Goal: Task Accomplishment & Management: Manage account settings

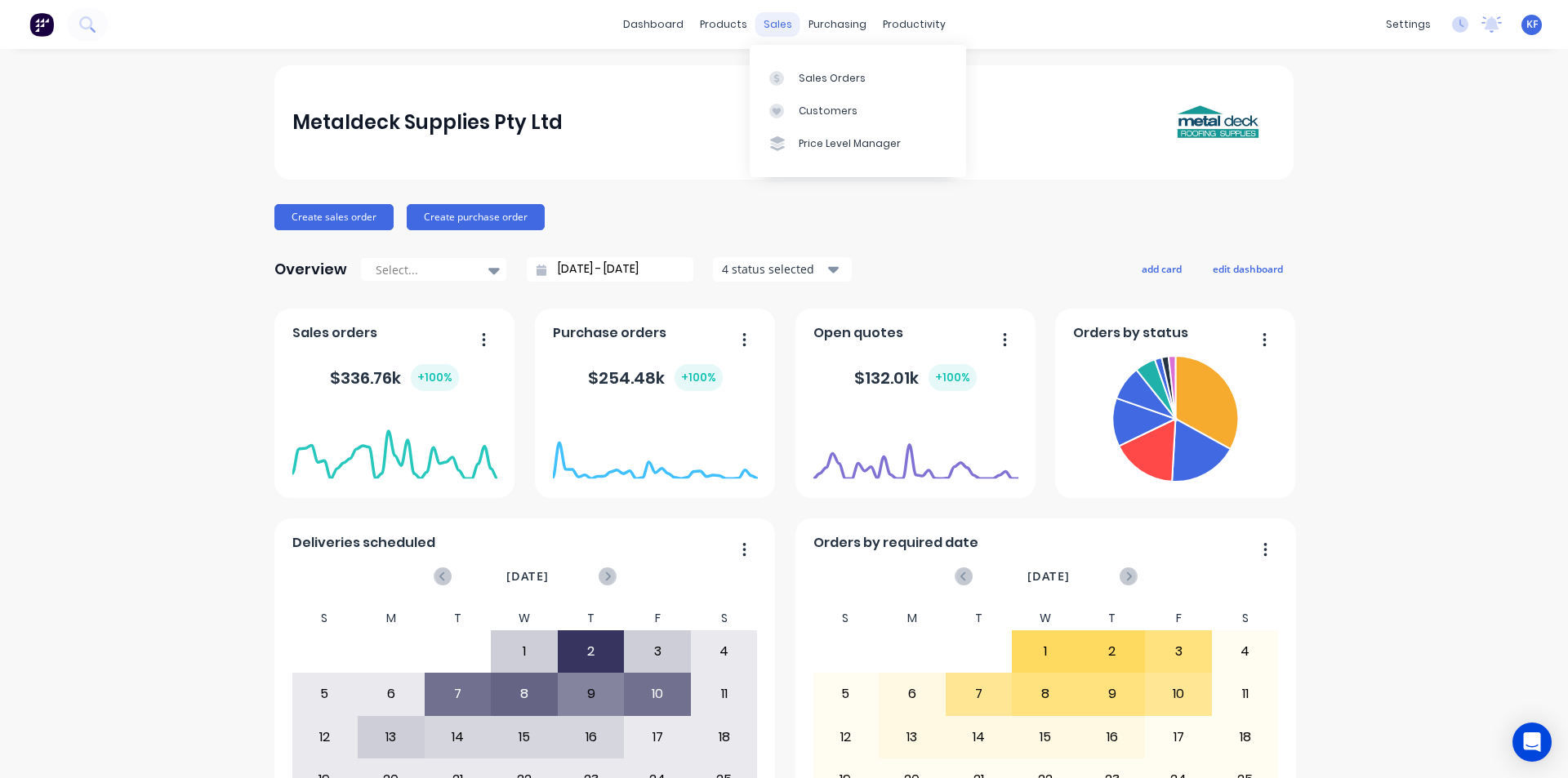
click at [755, 26] on div "sales" at bounding box center [777, 24] width 45 height 25
drag, startPoint x: 806, startPoint y: 73, endPoint x: 753, endPoint y: 93, distance: 56.6
click at [805, 73] on div "Sales Orders" at bounding box center [832, 77] width 67 height 14
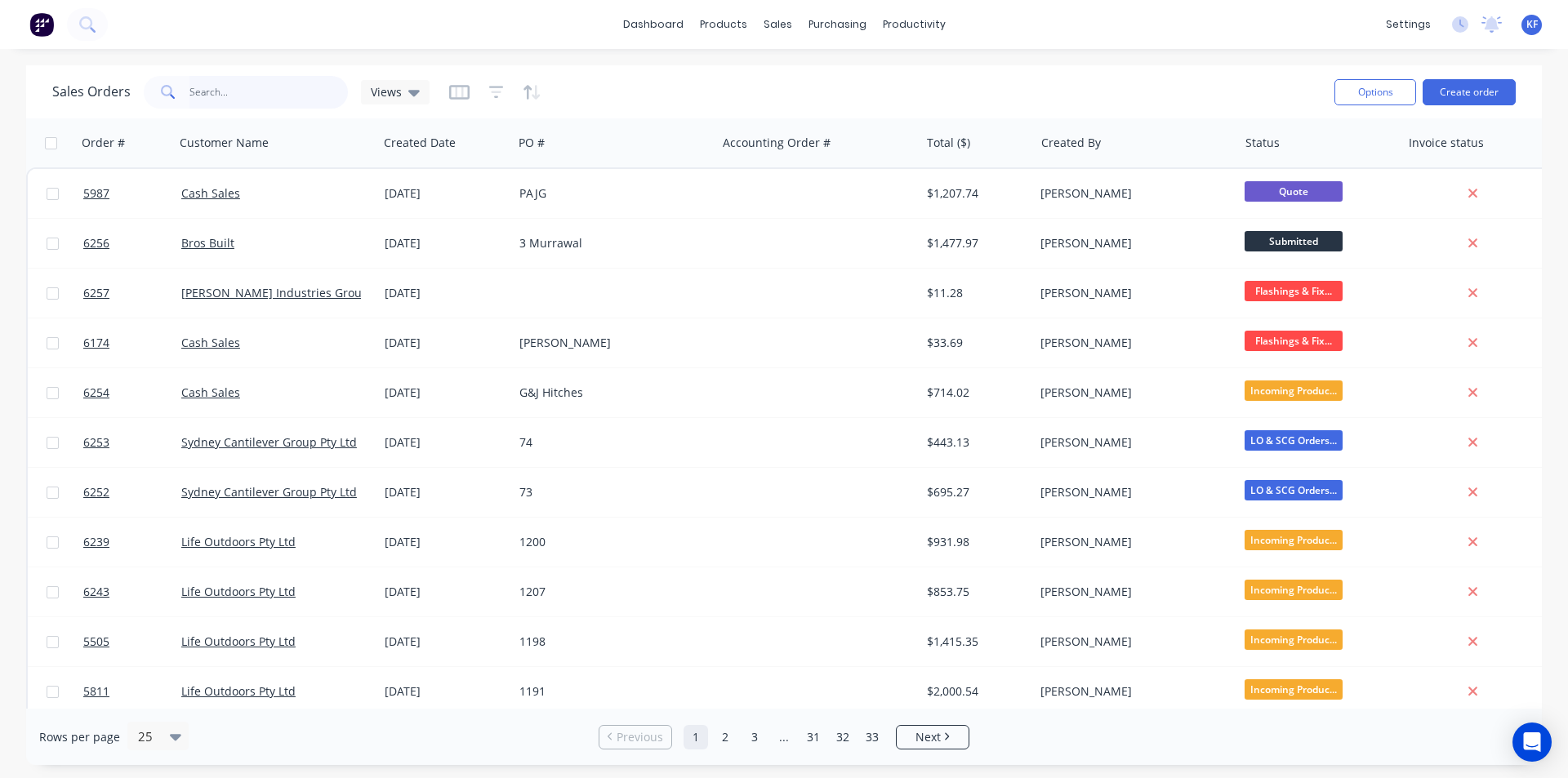
click at [311, 91] on input "text" at bounding box center [269, 92] width 159 height 32
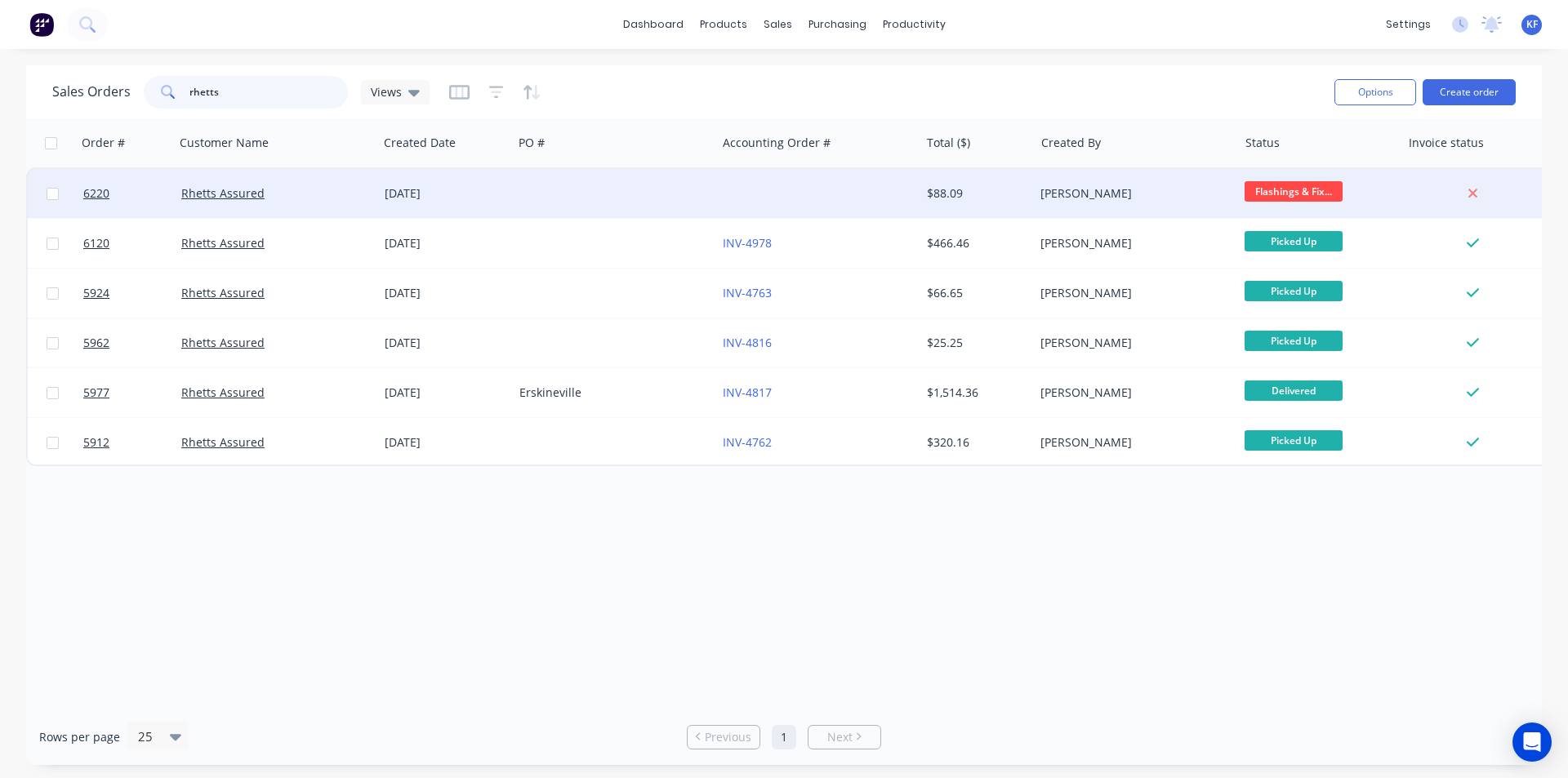
type input "rhetts"
click at [657, 208] on div at bounding box center [614, 194] width 203 height 49
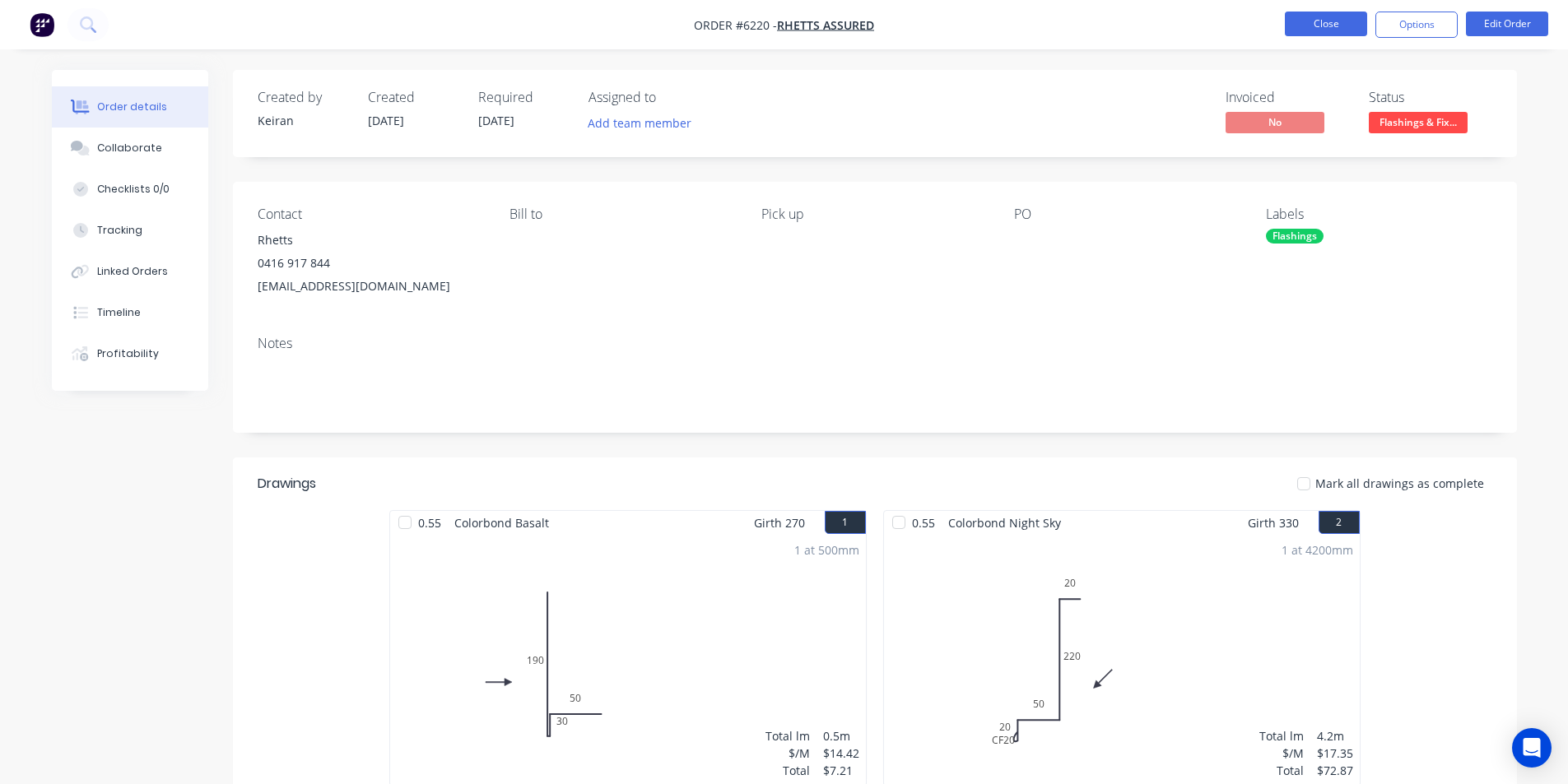
click at [1335, 18] on button "Close" at bounding box center [1326, 23] width 82 height 25
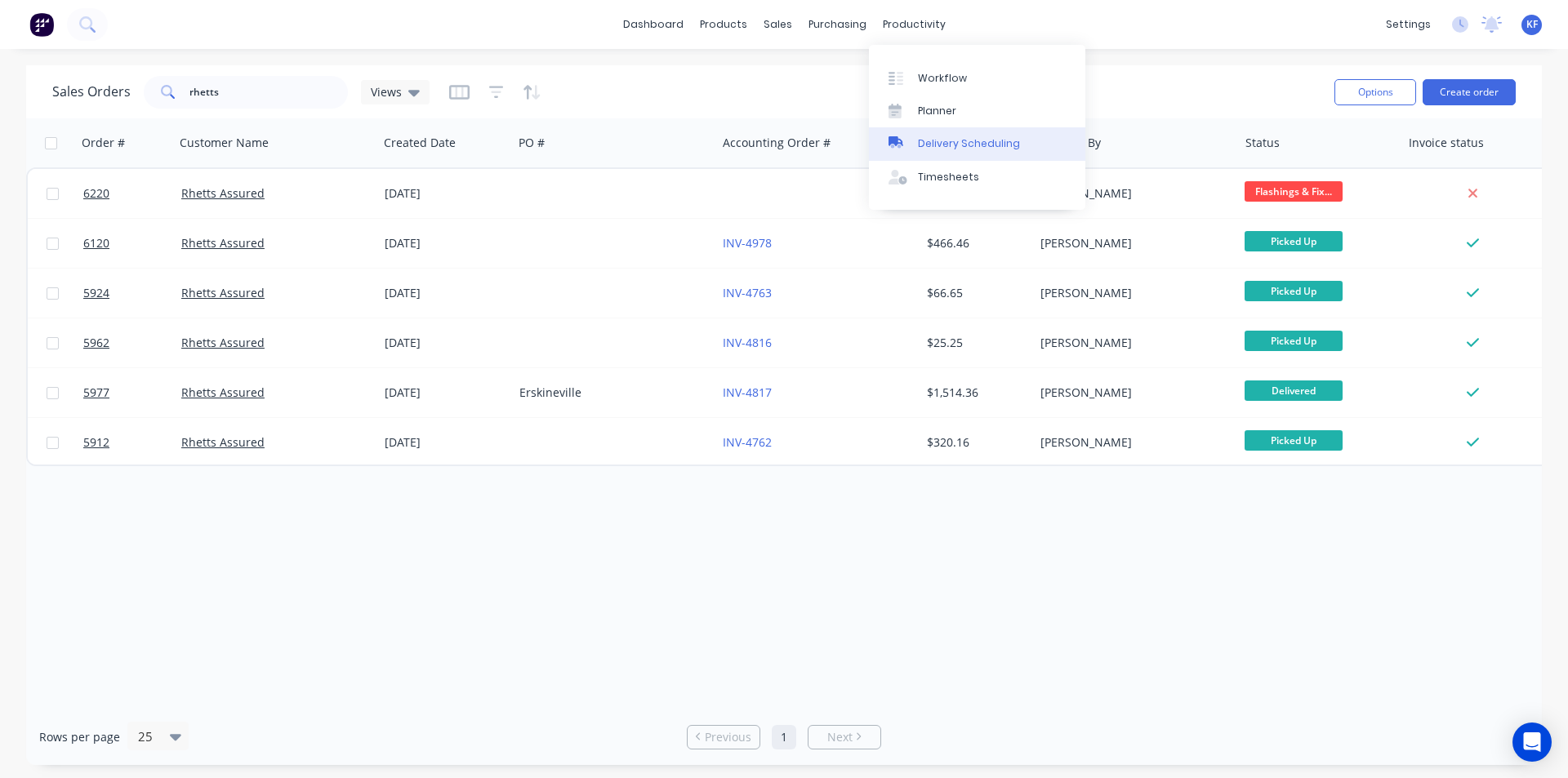
click at [972, 140] on div "Delivery Scheduling" at bounding box center [969, 143] width 102 height 14
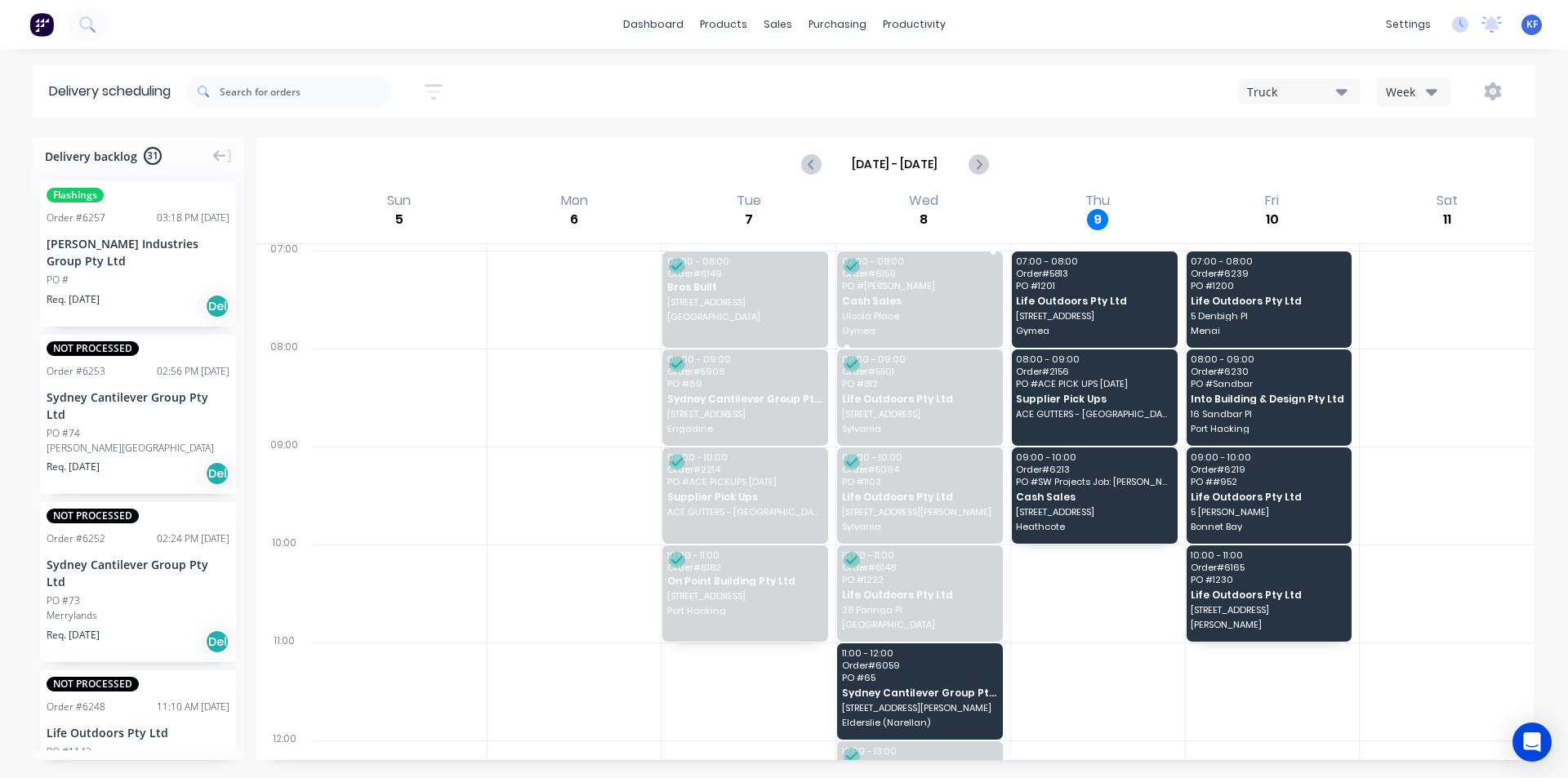
scroll to position [327, 0]
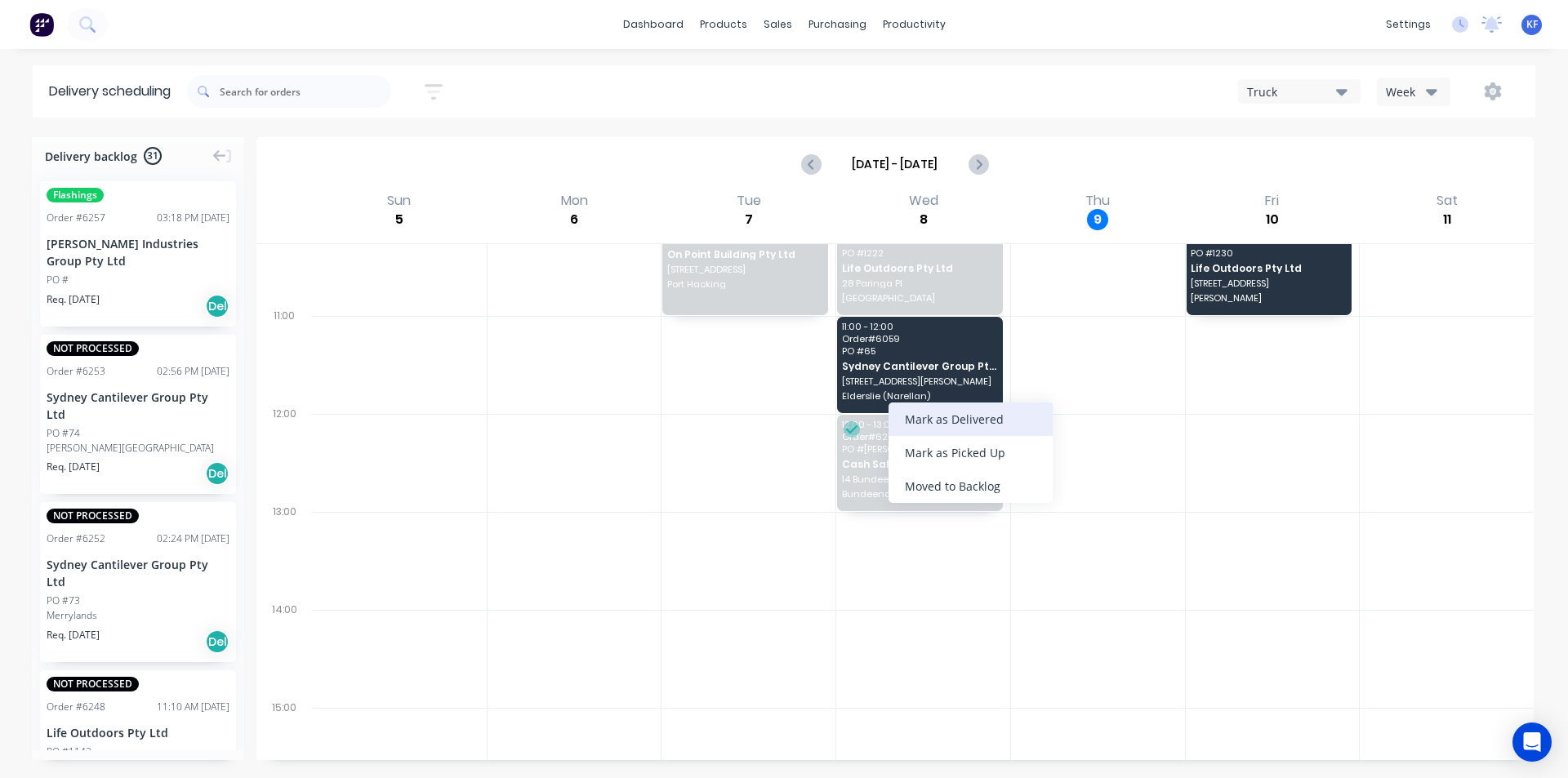
click at [1001, 422] on div "Mark as Delivered" at bounding box center [970, 419] width 164 height 33
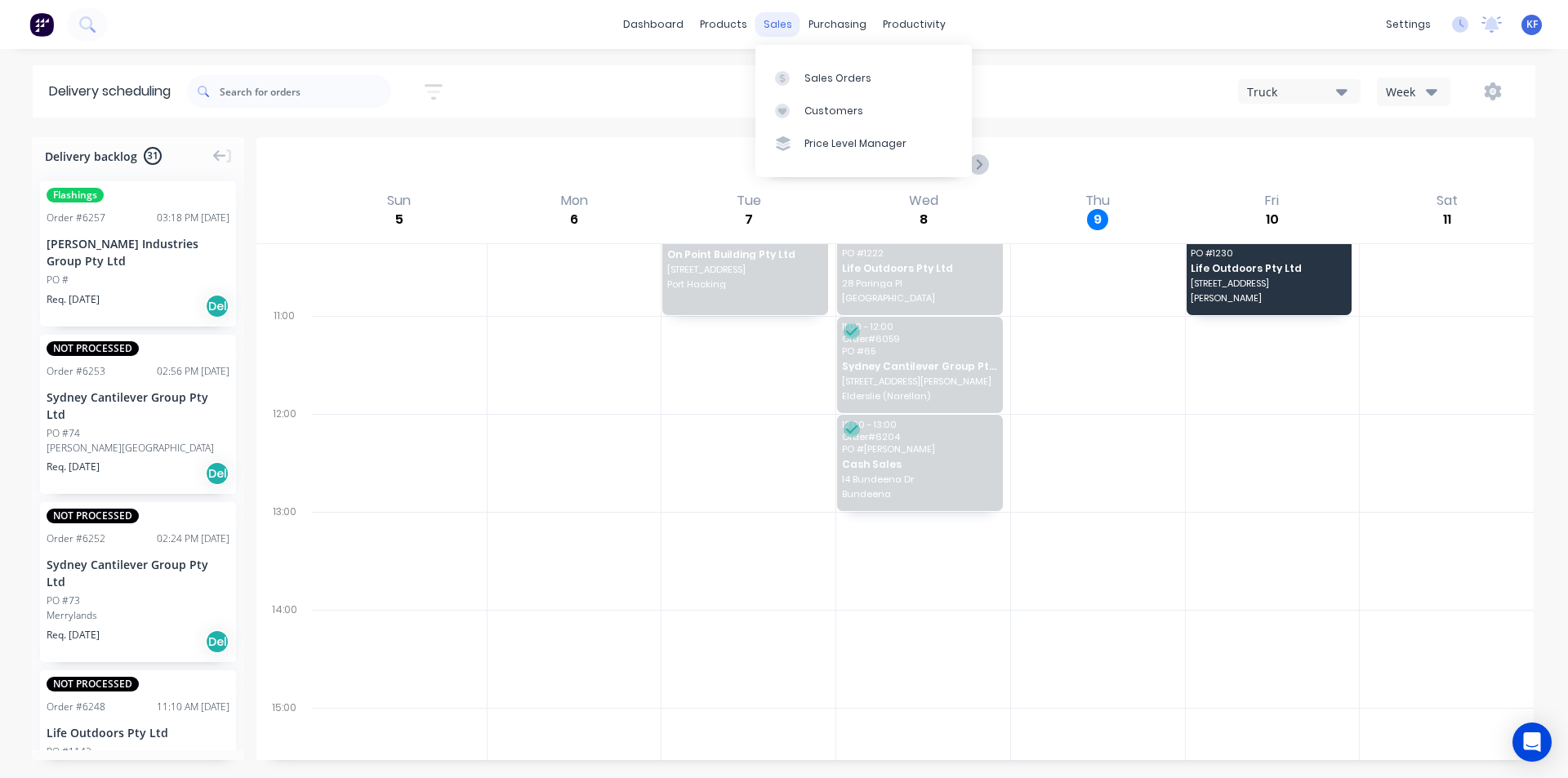
click at [775, 31] on div "sales" at bounding box center [777, 24] width 45 height 25
click at [809, 87] on link "Sales Orders" at bounding box center [863, 77] width 216 height 32
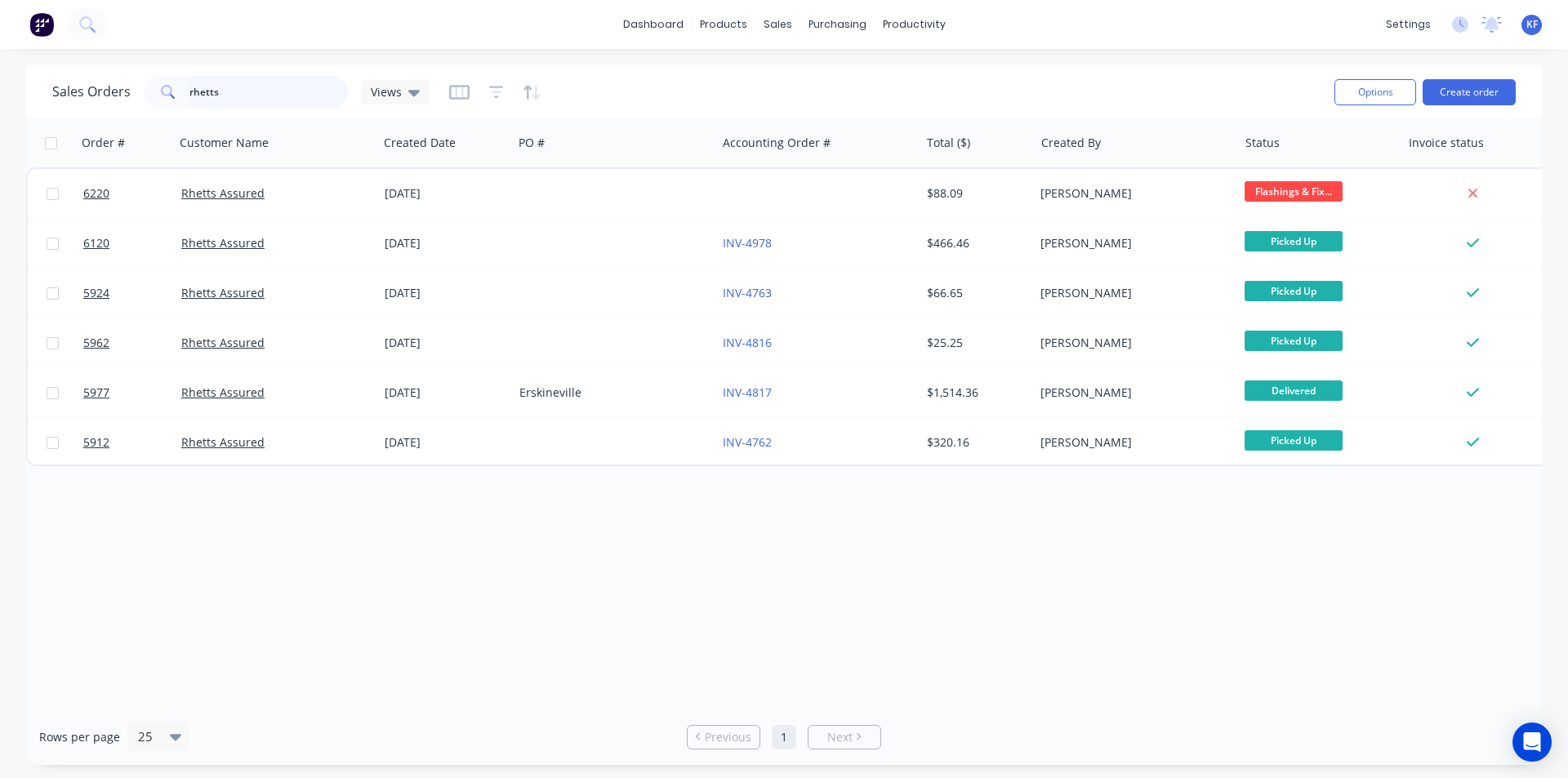
drag, startPoint x: 292, startPoint y: 106, endPoint x: 0, endPoint y: 74, distance: 293.7
click at [0, 72] on div "Sales Orders rhetts Views Options Create order Order # Customer Name Created Da…" at bounding box center [784, 415] width 1568 height 700
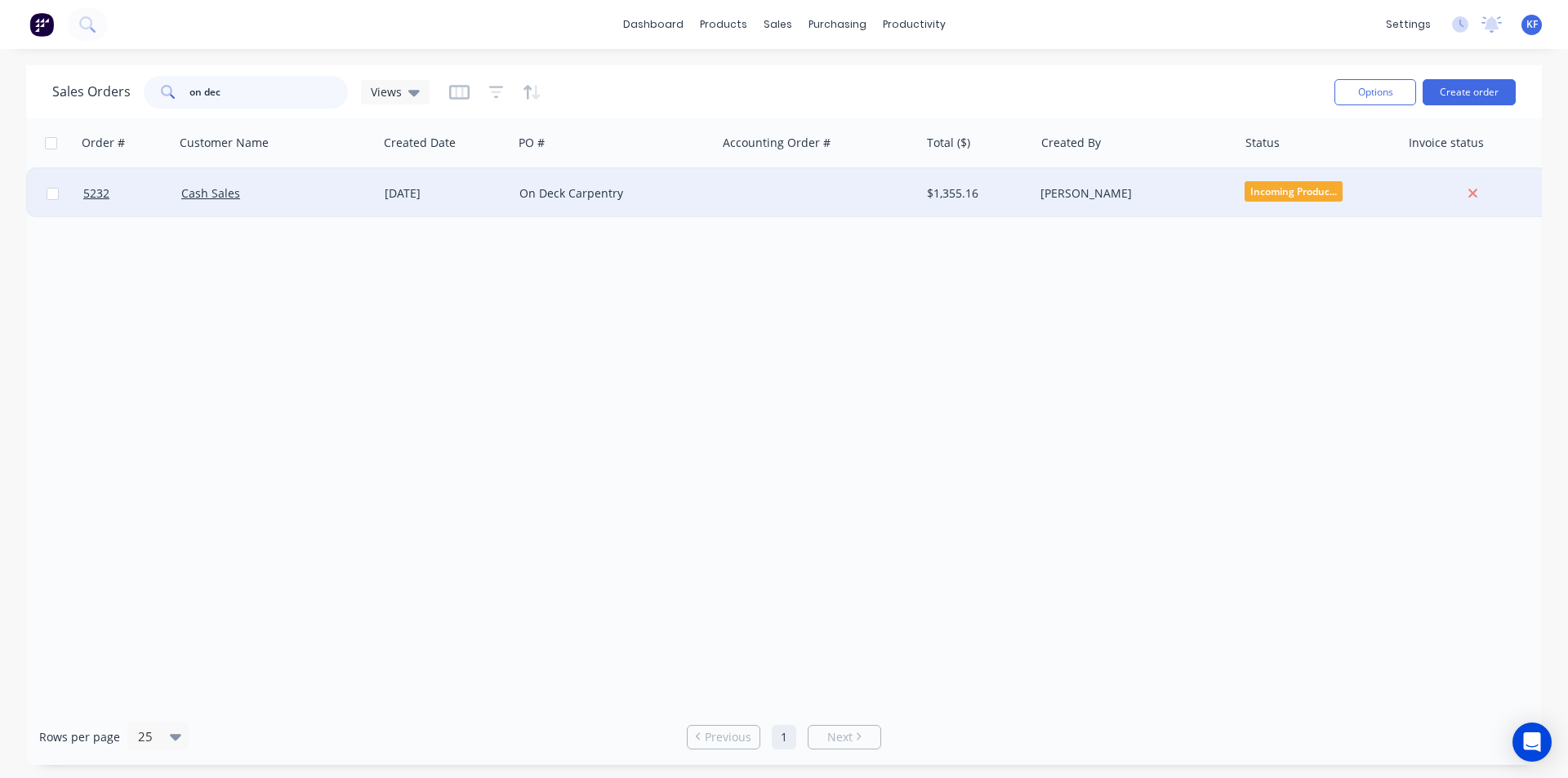
type input "on dec"
click at [751, 174] on div at bounding box center [817, 194] width 203 height 49
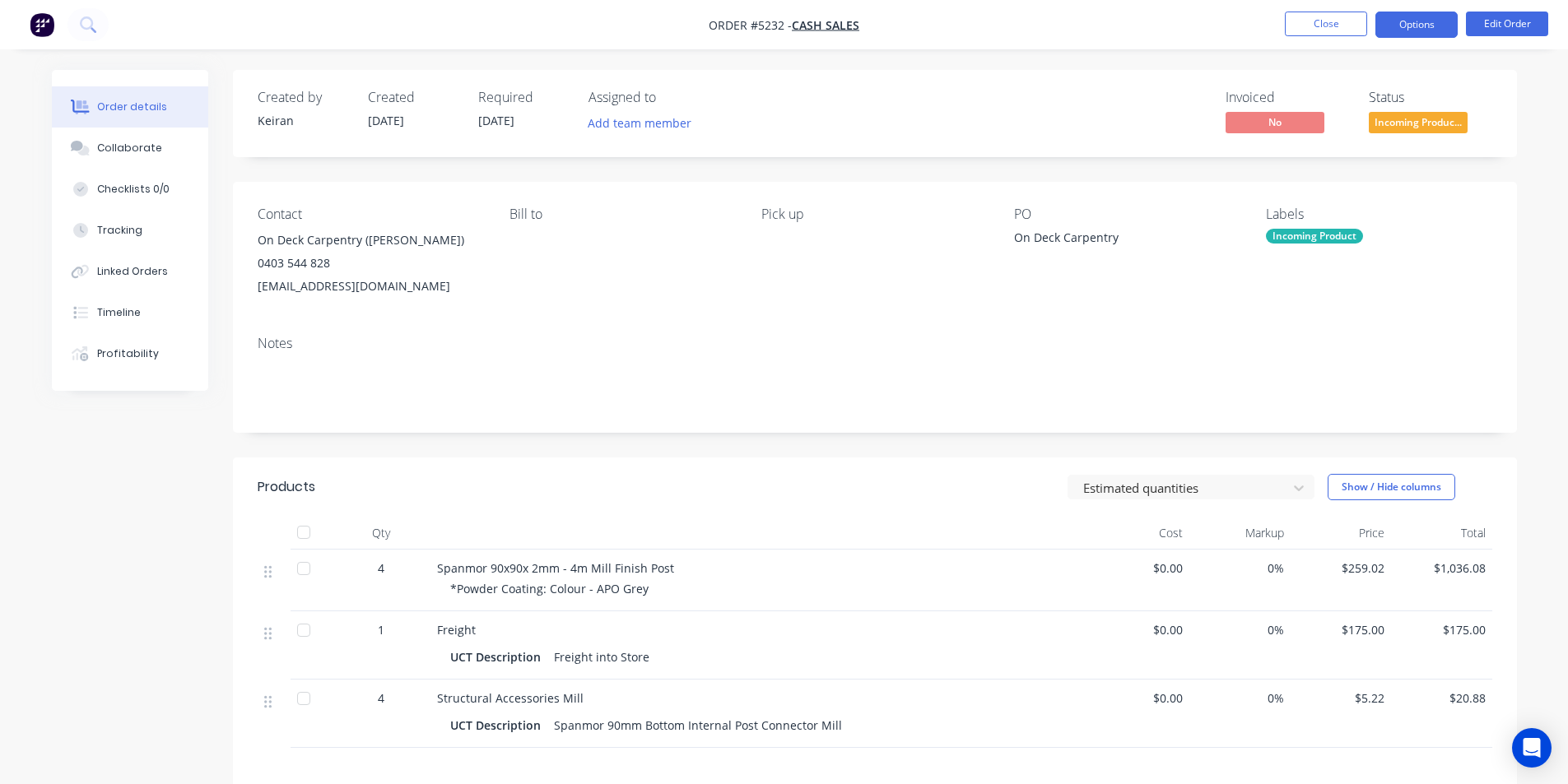
click at [1420, 21] on button "Options" at bounding box center [1417, 24] width 82 height 27
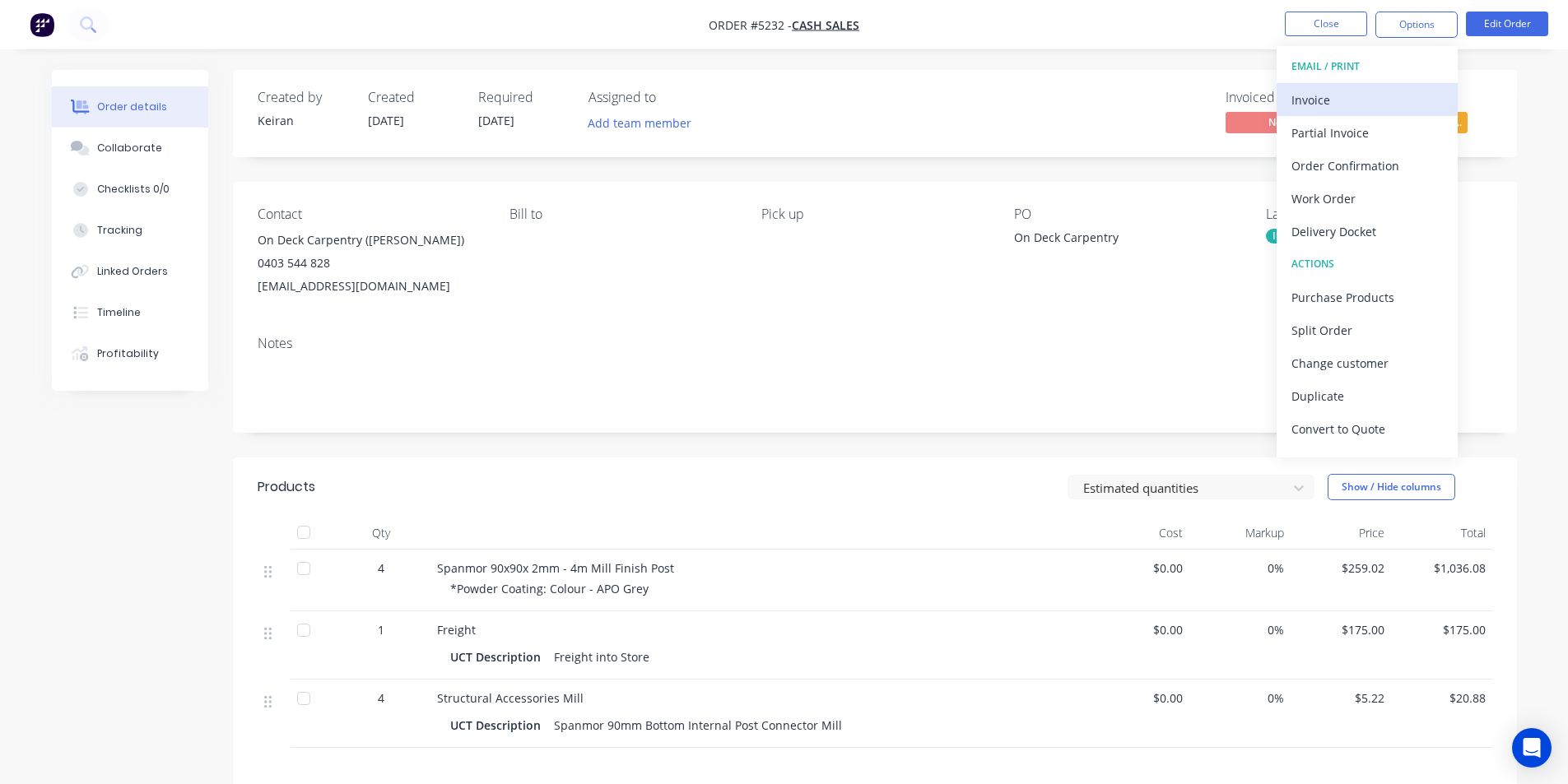
drag, startPoint x: 1400, startPoint y: 40, endPoint x: 1347, endPoint y: 91, distance: 73.6
click at [1347, 91] on div "Invoice" at bounding box center [1367, 100] width 152 height 24
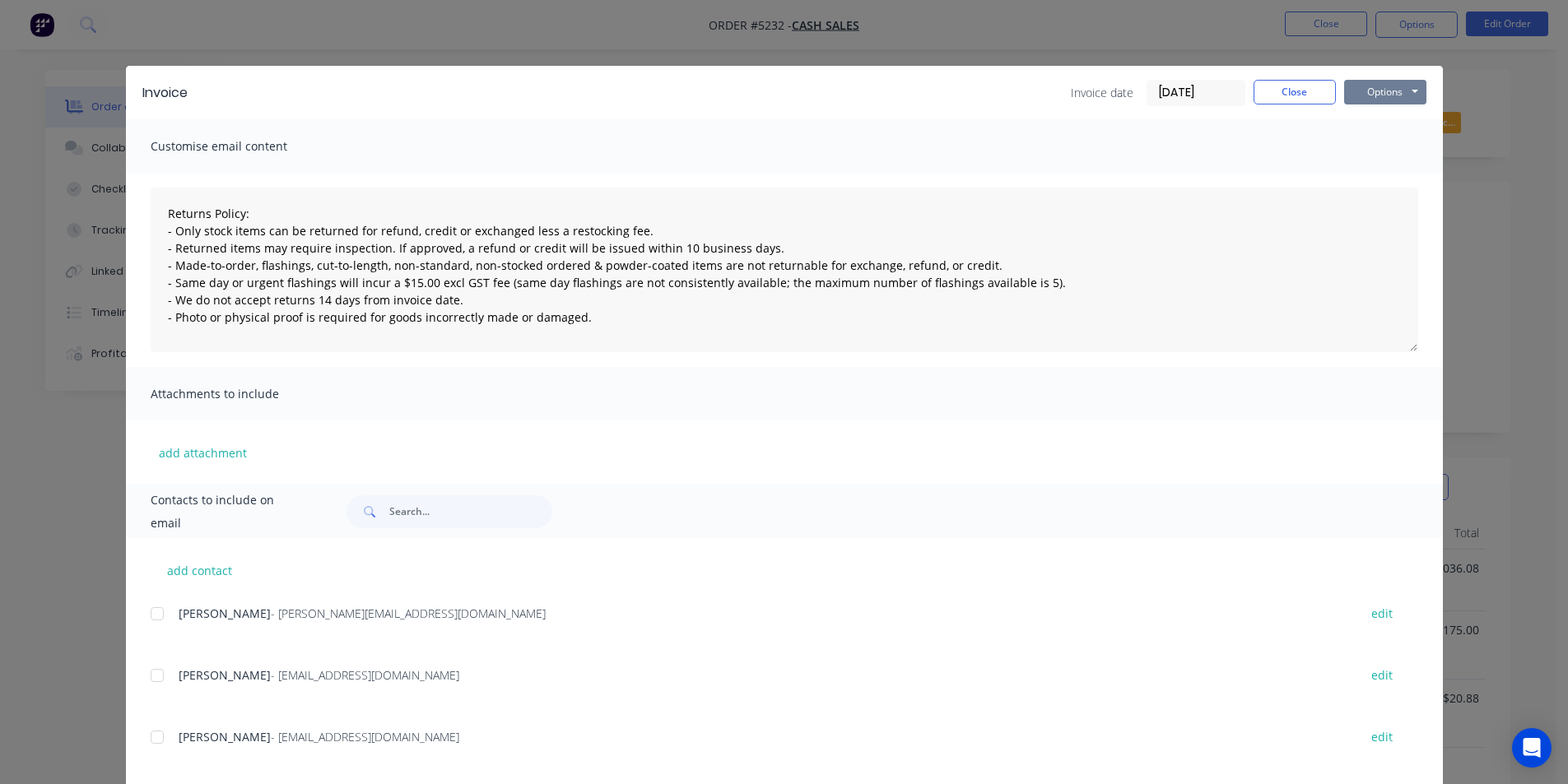
click at [1345, 86] on button "Options" at bounding box center [1386, 92] width 82 height 25
click at [1381, 148] on button "Print" at bounding box center [1397, 148] width 106 height 27
type textarea "Returns Policy: - Only stock items can be returned for refund, credit or exchan…"
click at [1309, 92] on button "Close" at bounding box center [1295, 92] width 82 height 25
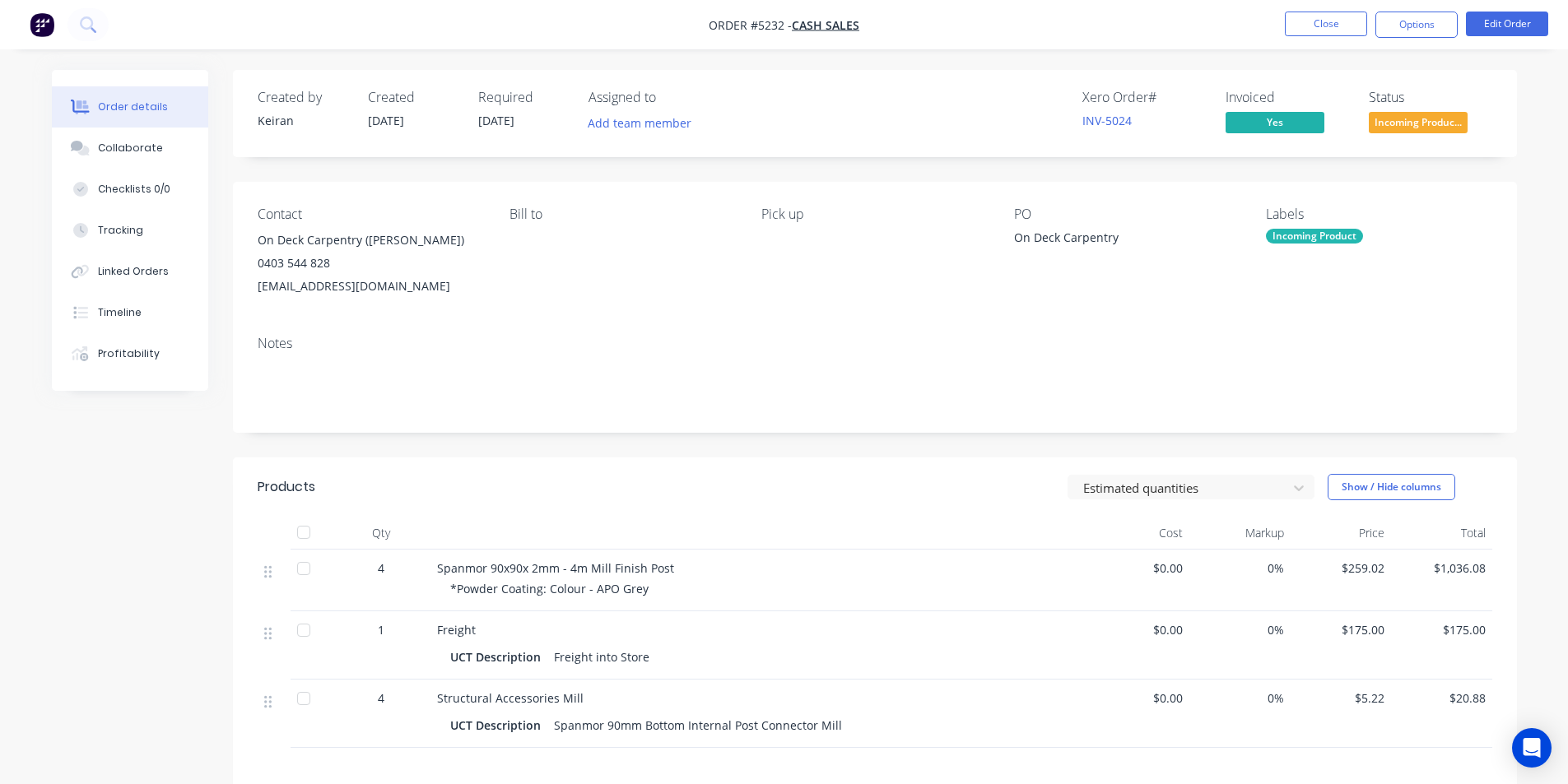
click at [1409, 121] on span "Incoming Produc..." at bounding box center [1418, 122] width 99 height 21
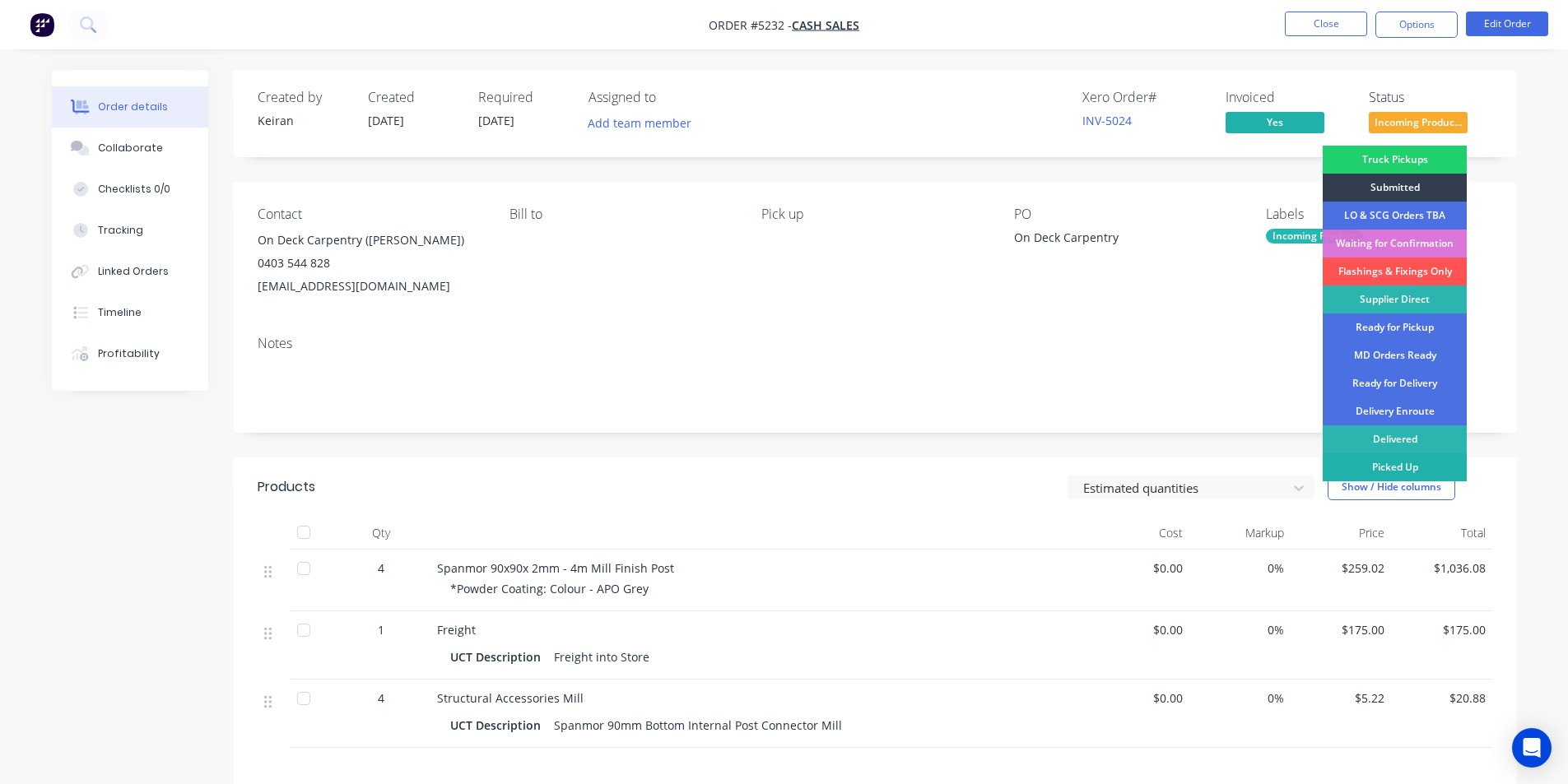
click at [1402, 465] on div "Picked Up" at bounding box center [1395, 467] width 144 height 28
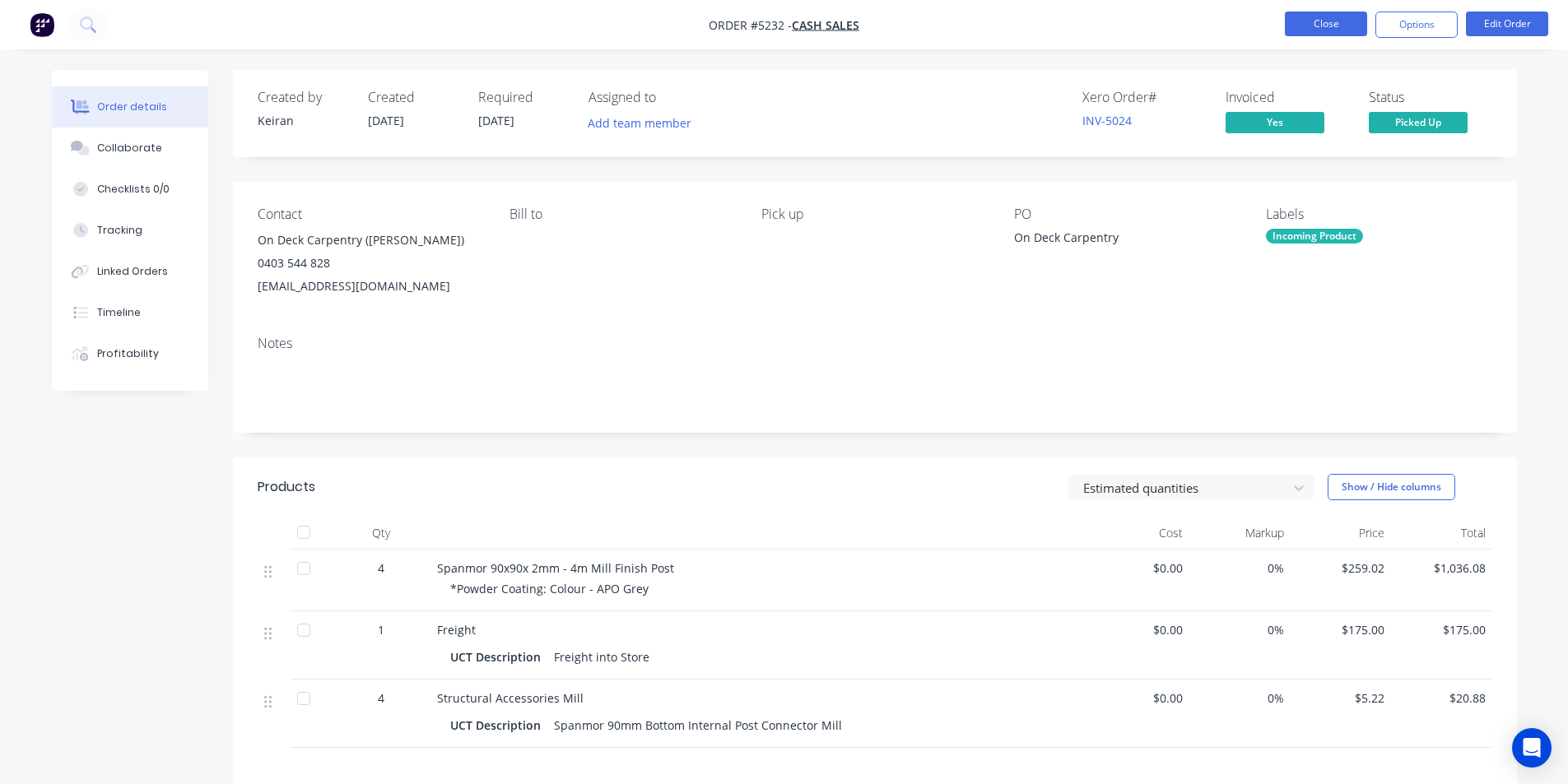
click at [1295, 25] on button "Close" at bounding box center [1326, 23] width 82 height 25
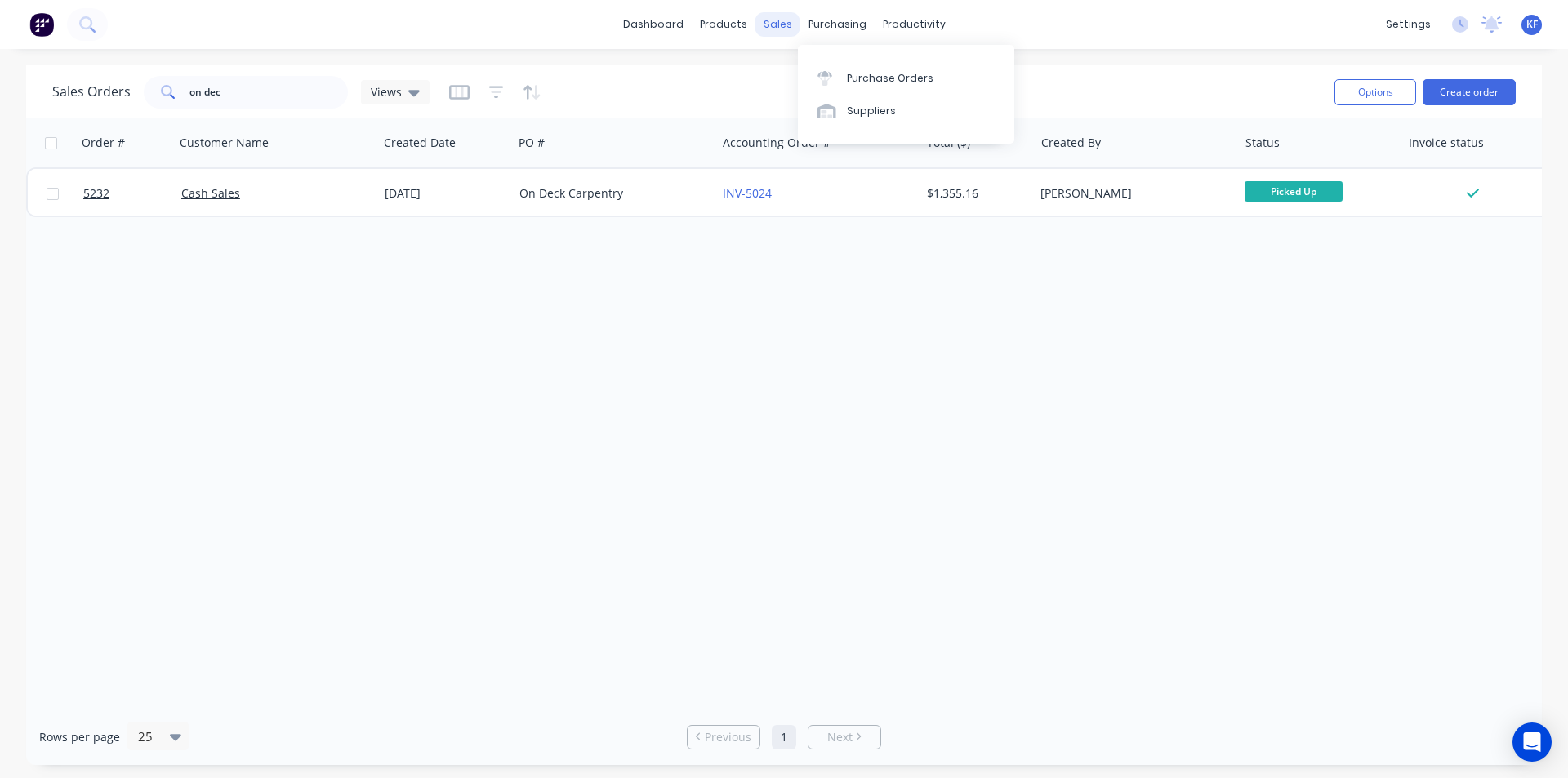
click at [787, 19] on div "sales" at bounding box center [777, 24] width 45 height 25
click at [825, 77] on div "Sales Orders" at bounding box center [838, 77] width 67 height 14
drag, startPoint x: 219, startPoint y: 93, endPoint x: 72, endPoint y: 67, distance: 149.3
click at [93, 78] on div "Sales Orders on dec Views" at bounding box center [240, 92] width 377 height 32
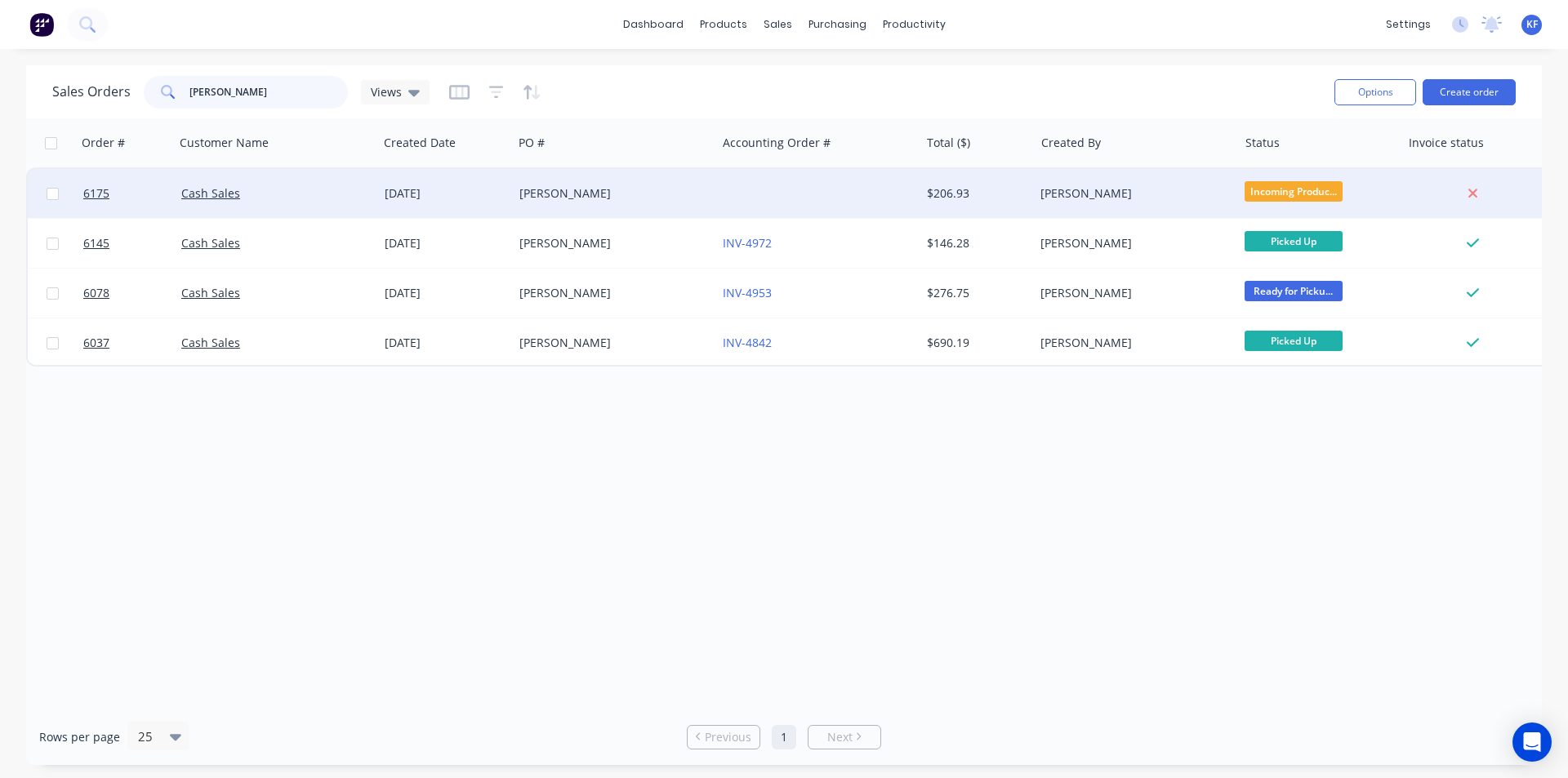
type input "[PERSON_NAME]"
click at [764, 202] on div at bounding box center [817, 194] width 203 height 49
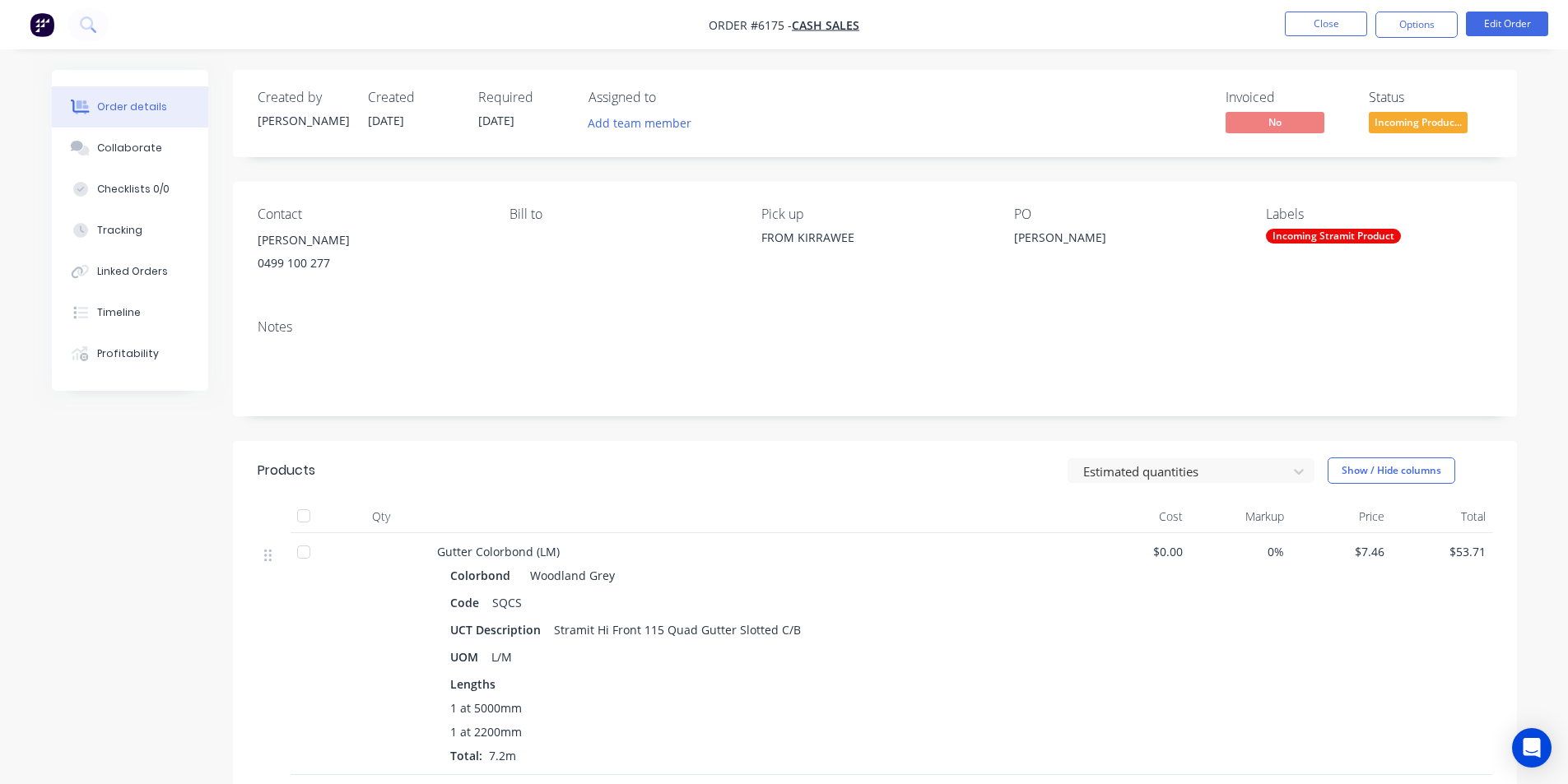
click at [1441, 10] on nav "Order #6175 - Cash Sales Close Options Edit Order" at bounding box center [784, 25] width 1568 height 50
click at [1435, 28] on button "Options" at bounding box center [1417, 24] width 82 height 27
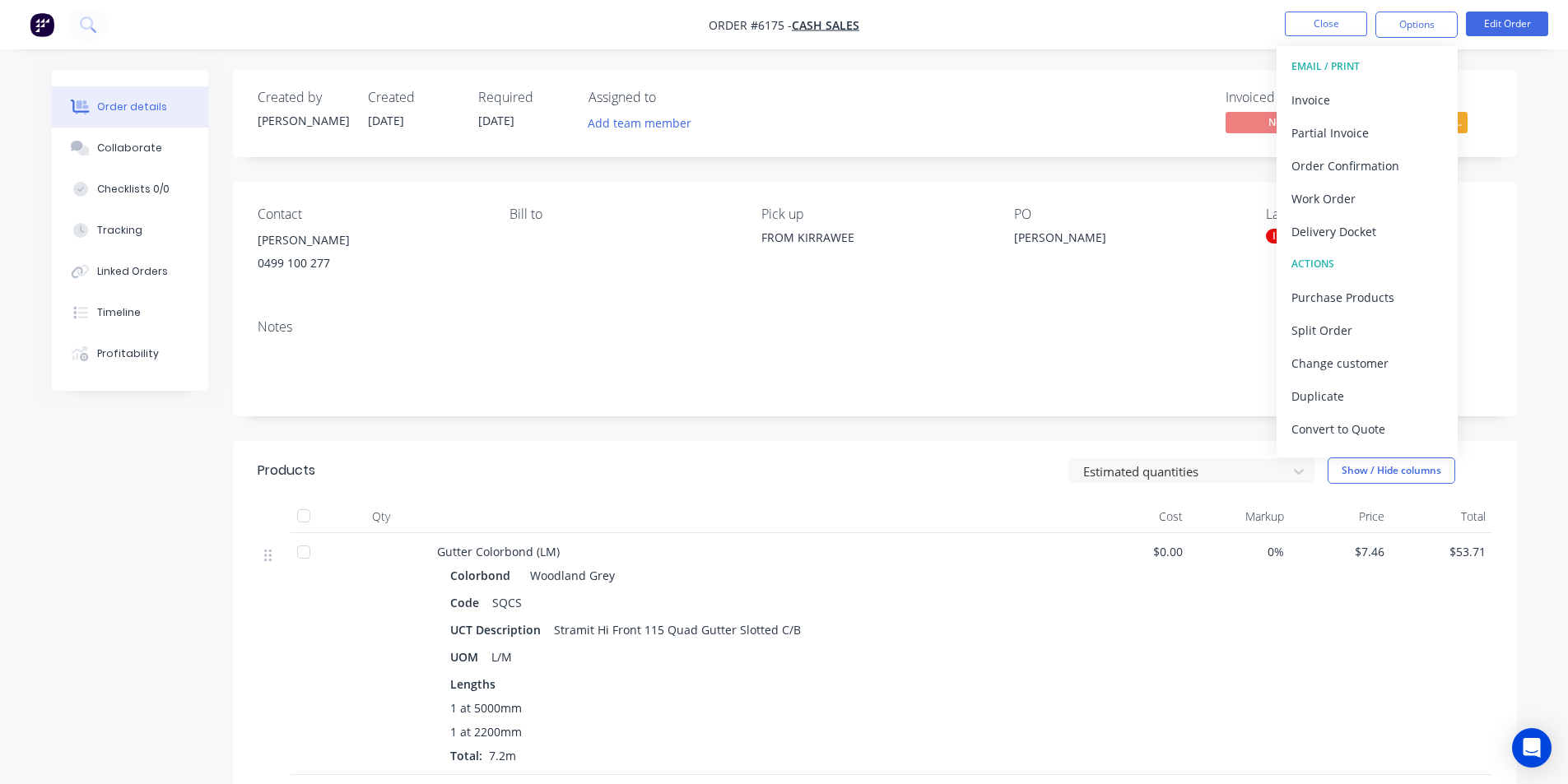
click at [1408, 82] on button "EMAIL / PRINT" at bounding box center [1367, 67] width 181 height 33
click at [1402, 95] on div "Invoice" at bounding box center [1367, 100] width 152 height 24
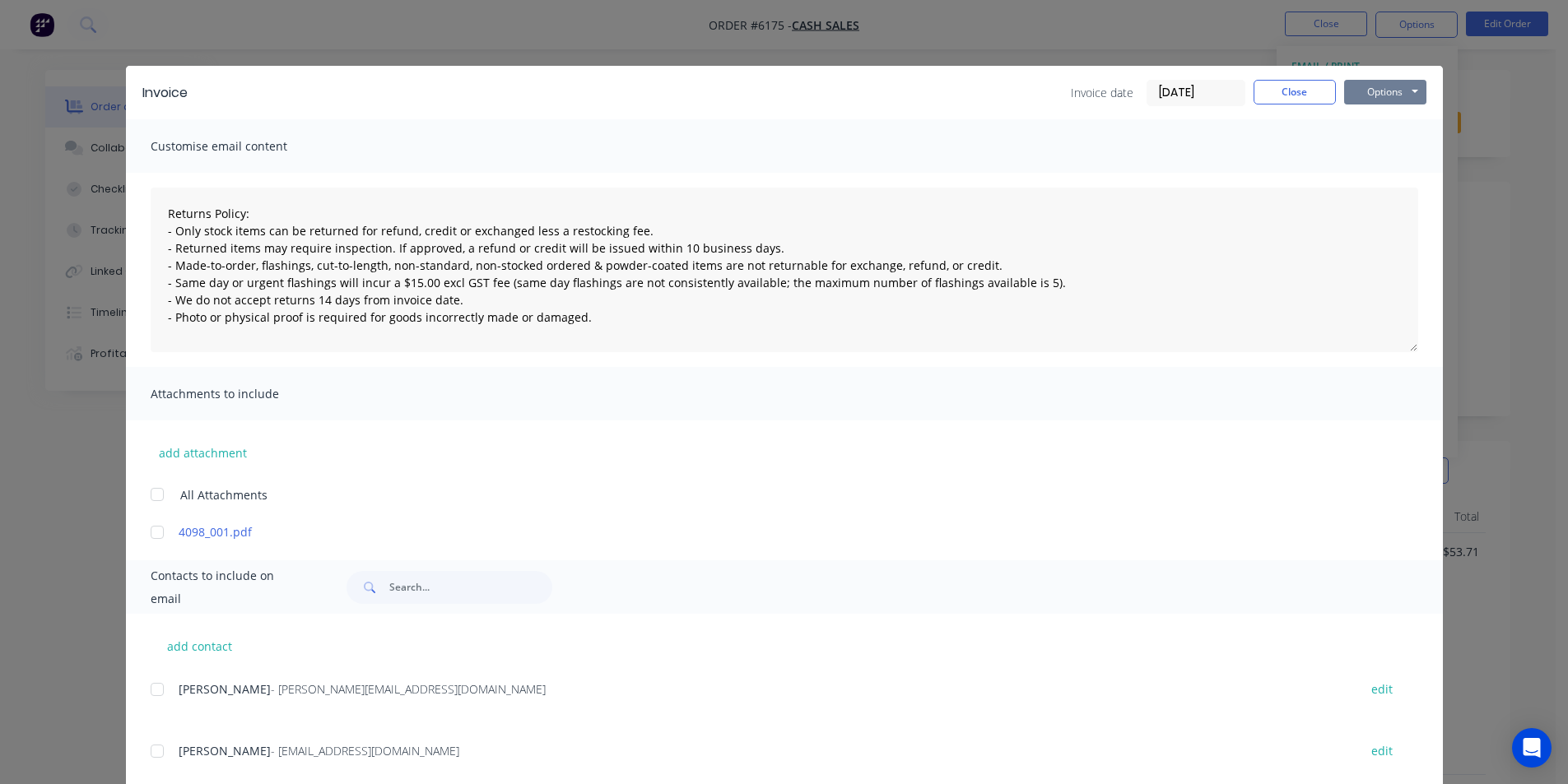
click at [1401, 97] on button "Options" at bounding box center [1386, 92] width 82 height 25
drag, startPoint x: 1372, startPoint y: 171, endPoint x: 1368, endPoint y: 152, distance: 19.4
click at [1368, 152] on div "Preview Print Email" at bounding box center [1397, 148] width 106 height 81
click at [1368, 152] on button "Print" at bounding box center [1397, 148] width 106 height 27
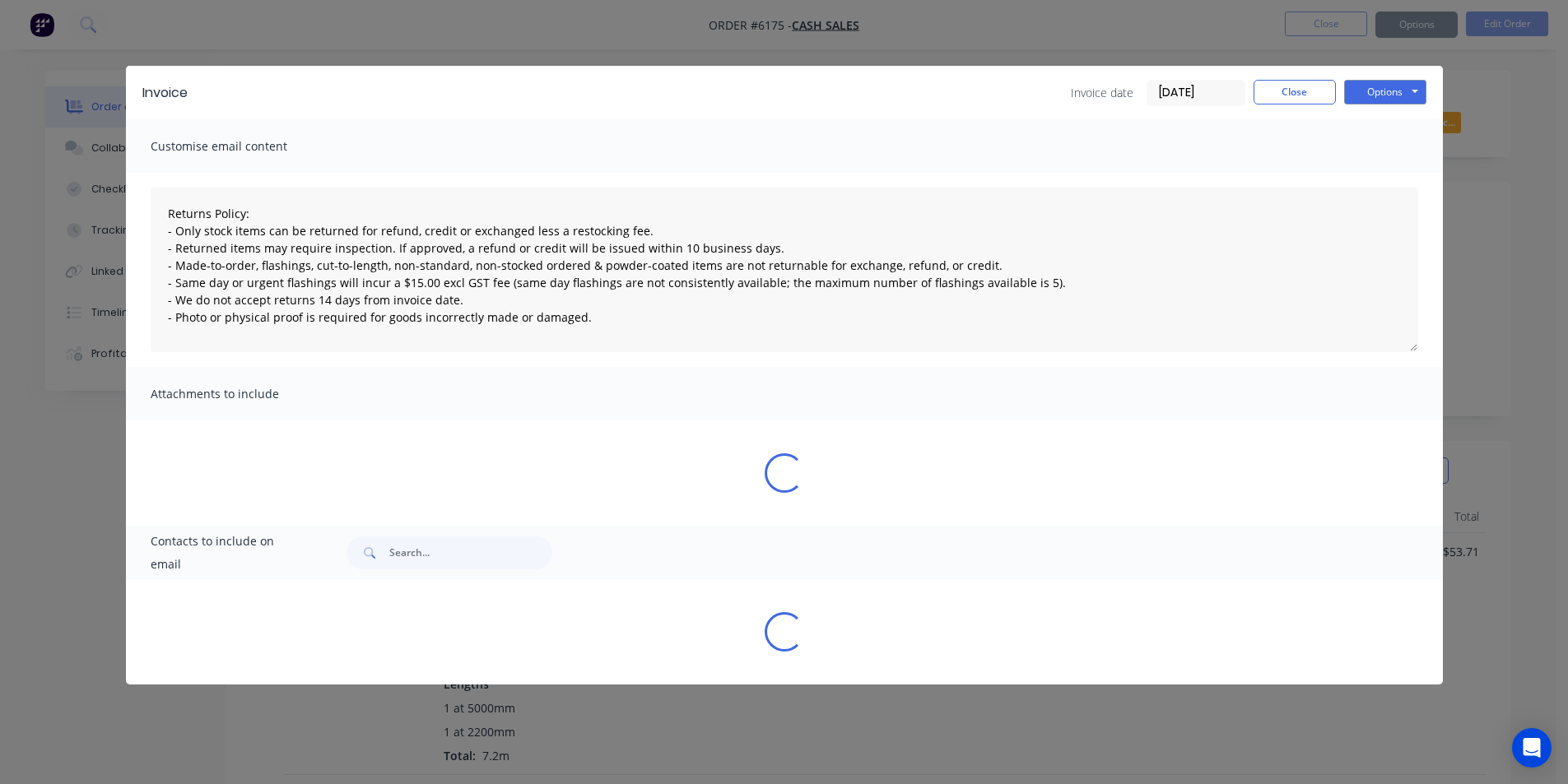
type textarea "Returns Policy: - Only stock items can be returned for refund, credit or exchan…"
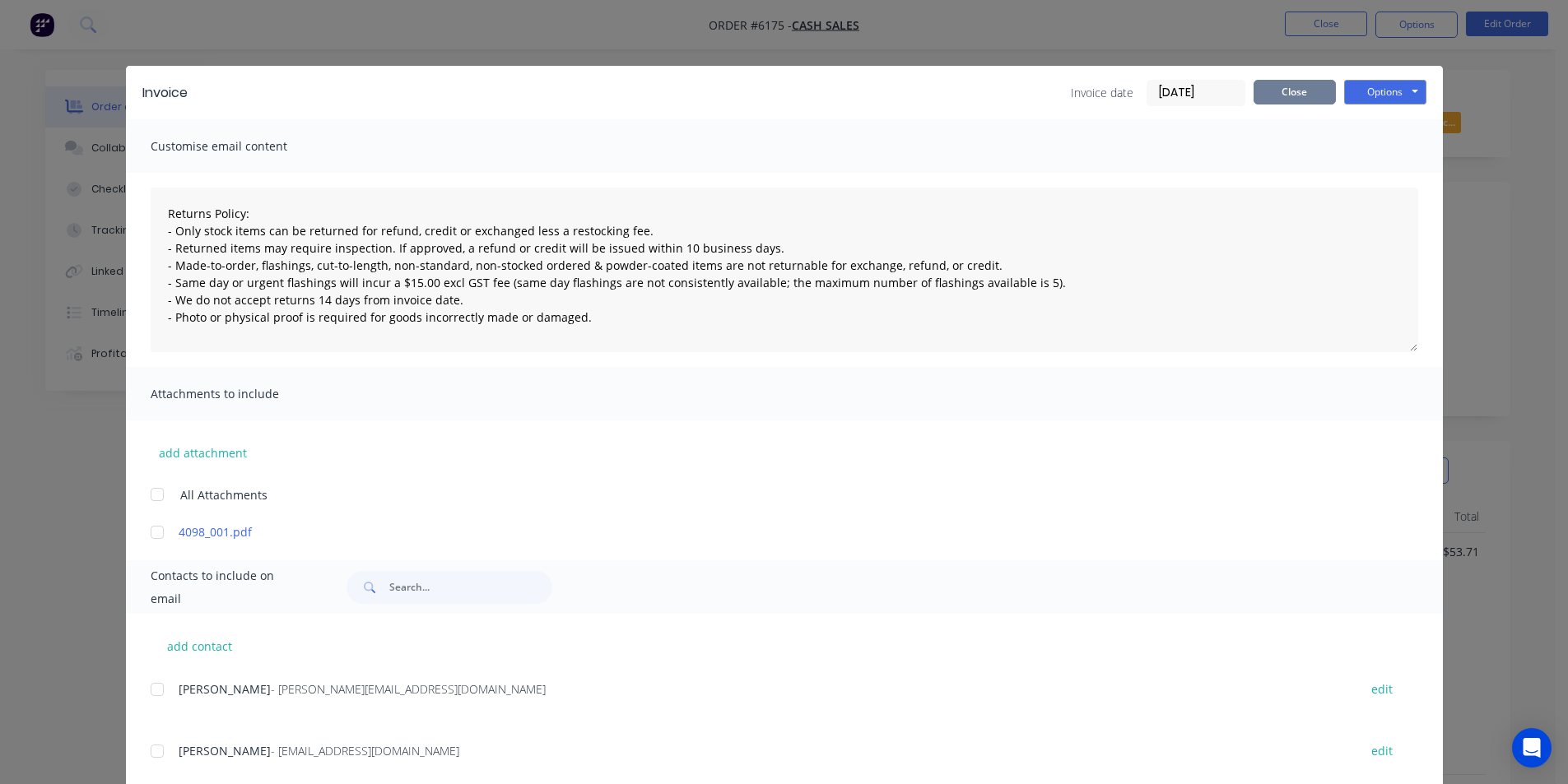
click at [1286, 102] on button "Close" at bounding box center [1295, 92] width 82 height 25
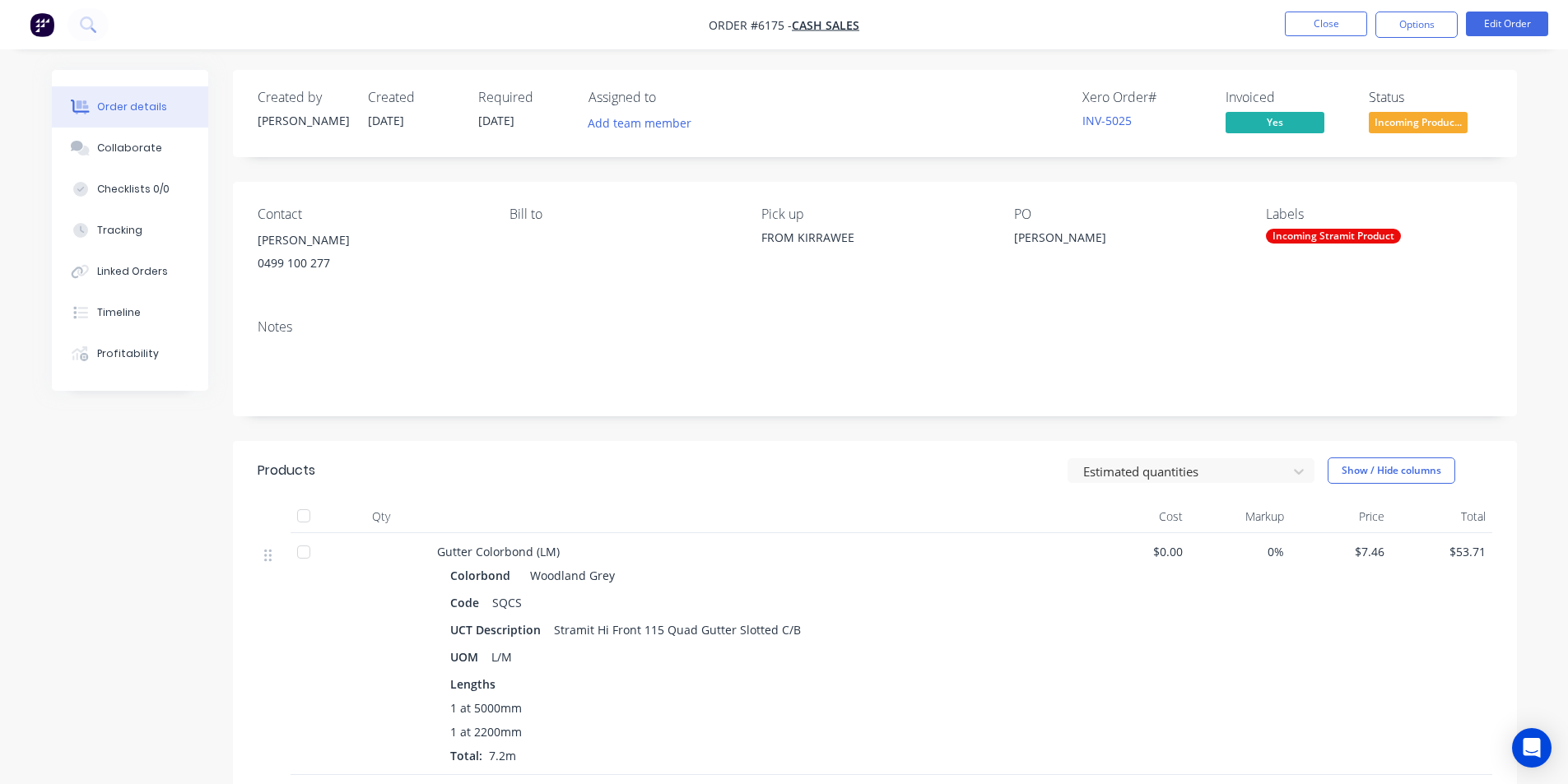
click at [1321, 37] on li "Close" at bounding box center [1326, 24] width 82 height 27
click at [1327, 25] on button "Close" at bounding box center [1326, 23] width 82 height 25
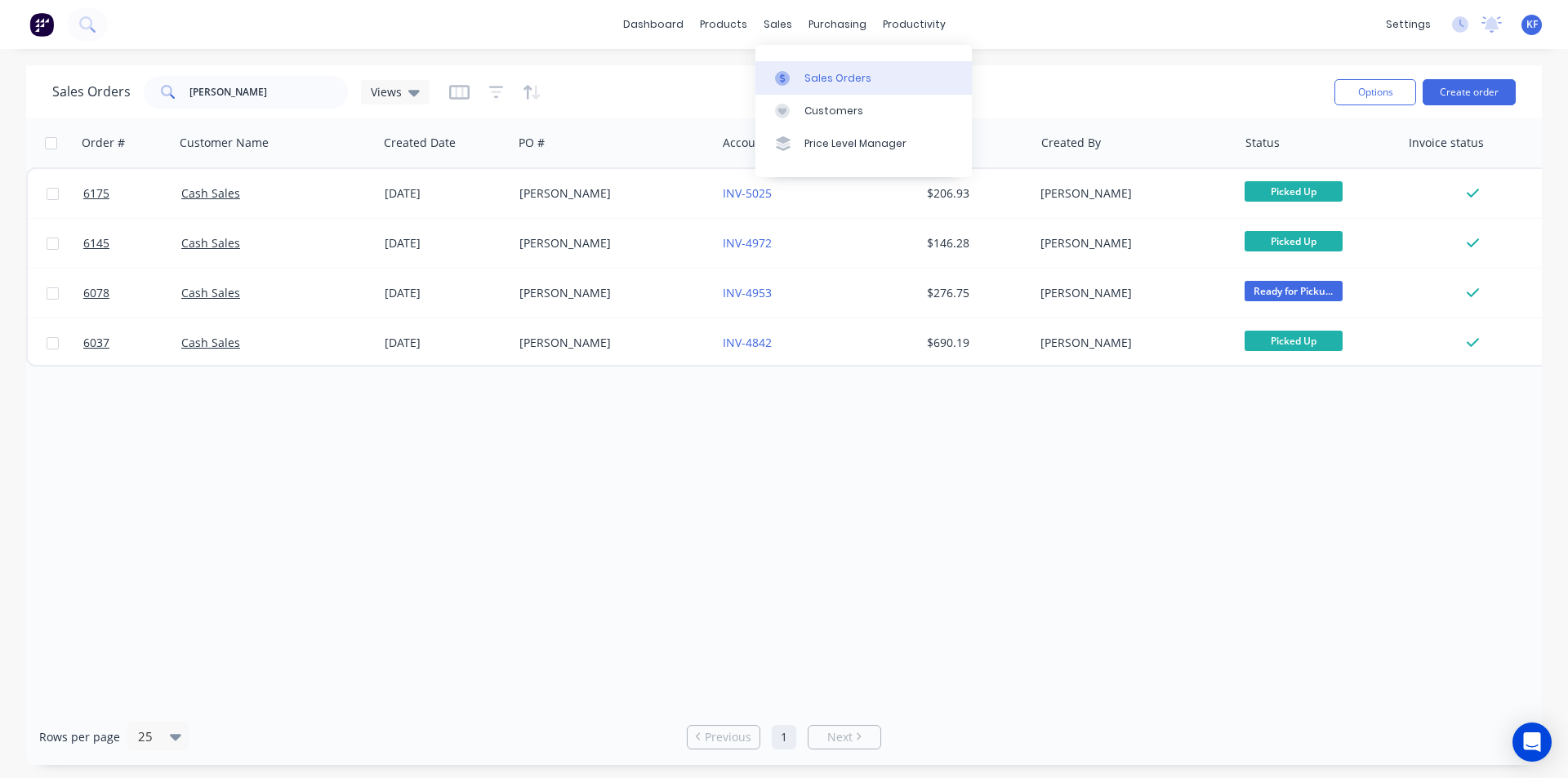
click at [779, 24] on div "sales" at bounding box center [777, 24] width 45 height 25
click at [823, 86] on link "Sales Orders" at bounding box center [863, 77] width 216 height 32
drag, startPoint x: 232, startPoint y: 95, endPoint x: 131, endPoint y: 89, distance: 101.2
click at [133, 90] on div "Sales Orders jake Views" at bounding box center [240, 92] width 377 height 32
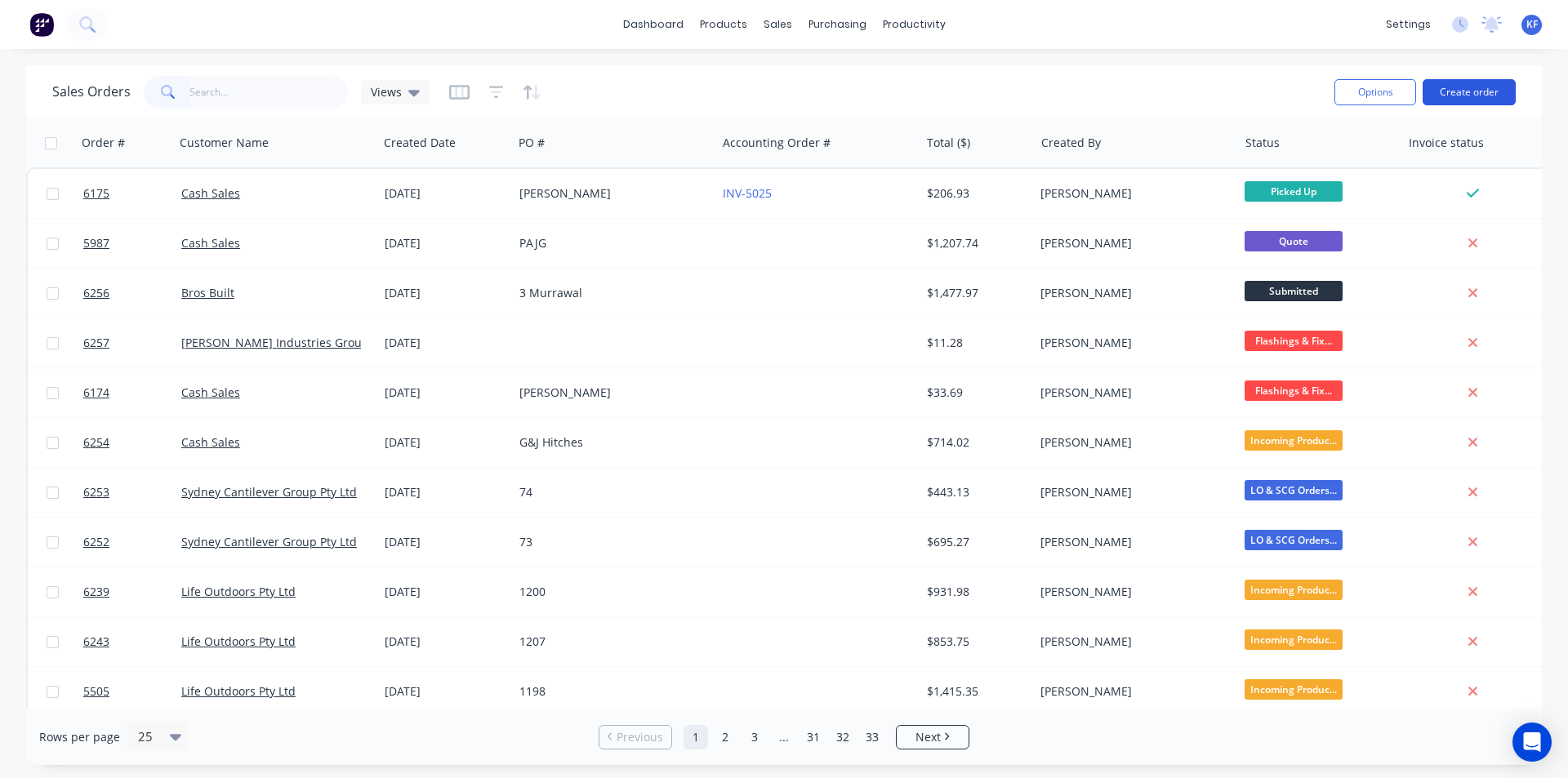
click at [1477, 90] on button "Create order" at bounding box center [1468, 92] width 93 height 26
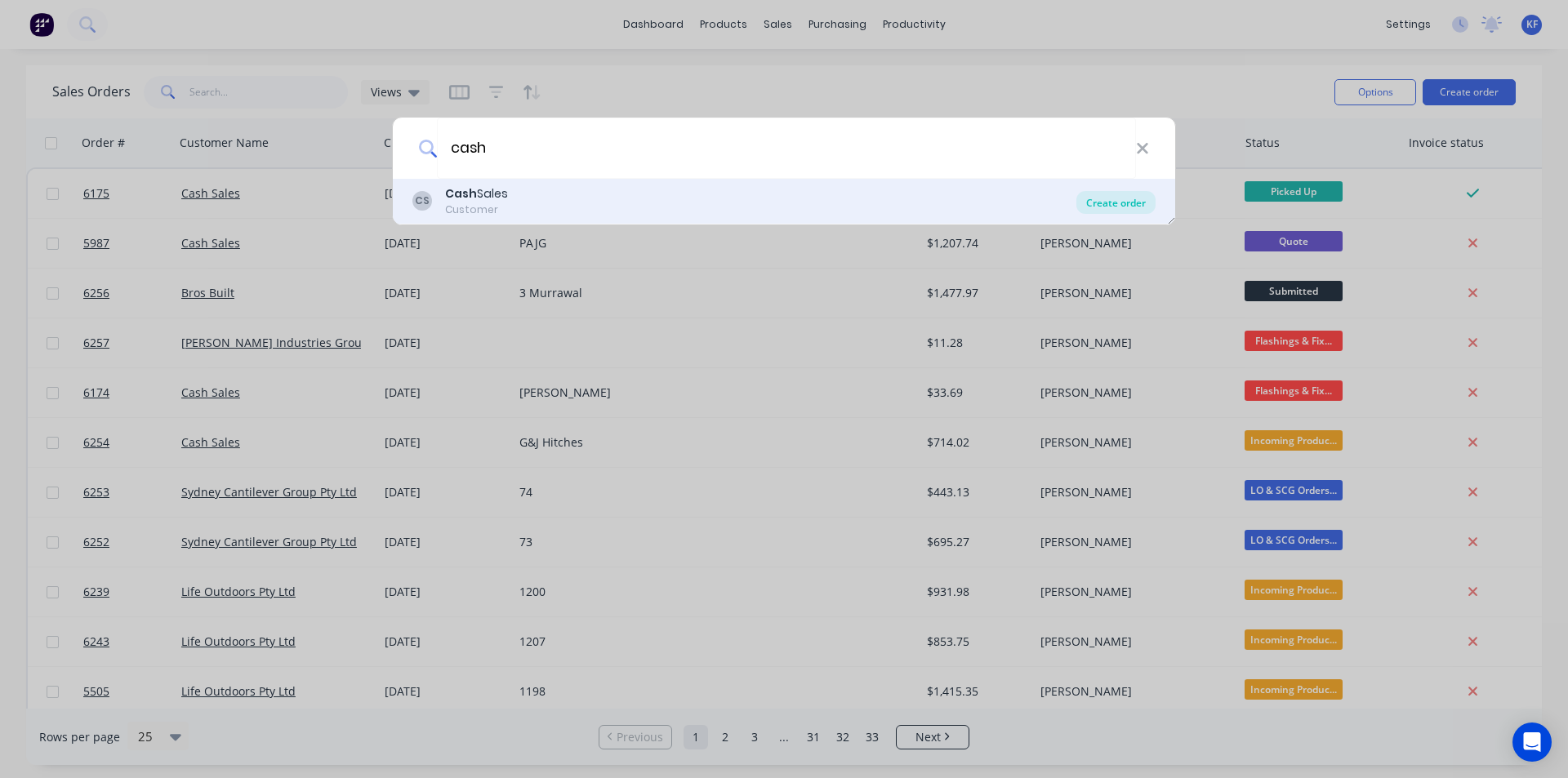
type input "cash"
click at [1083, 207] on div "Create order" at bounding box center [1115, 202] width 79 height 23
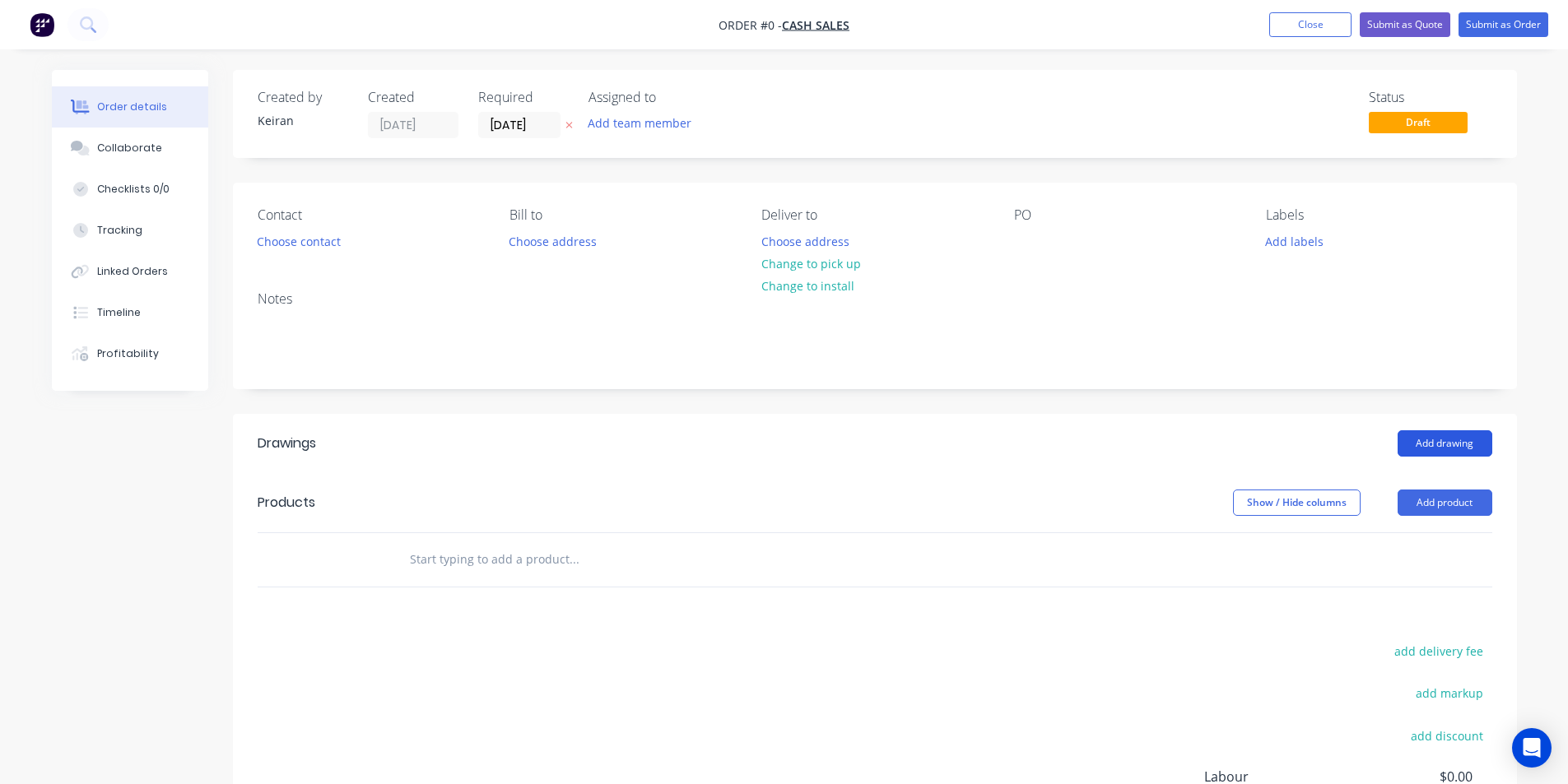
click at [1426, 451] on button "Add drawing" at bounding box center [1445, 443] width 94 height 27
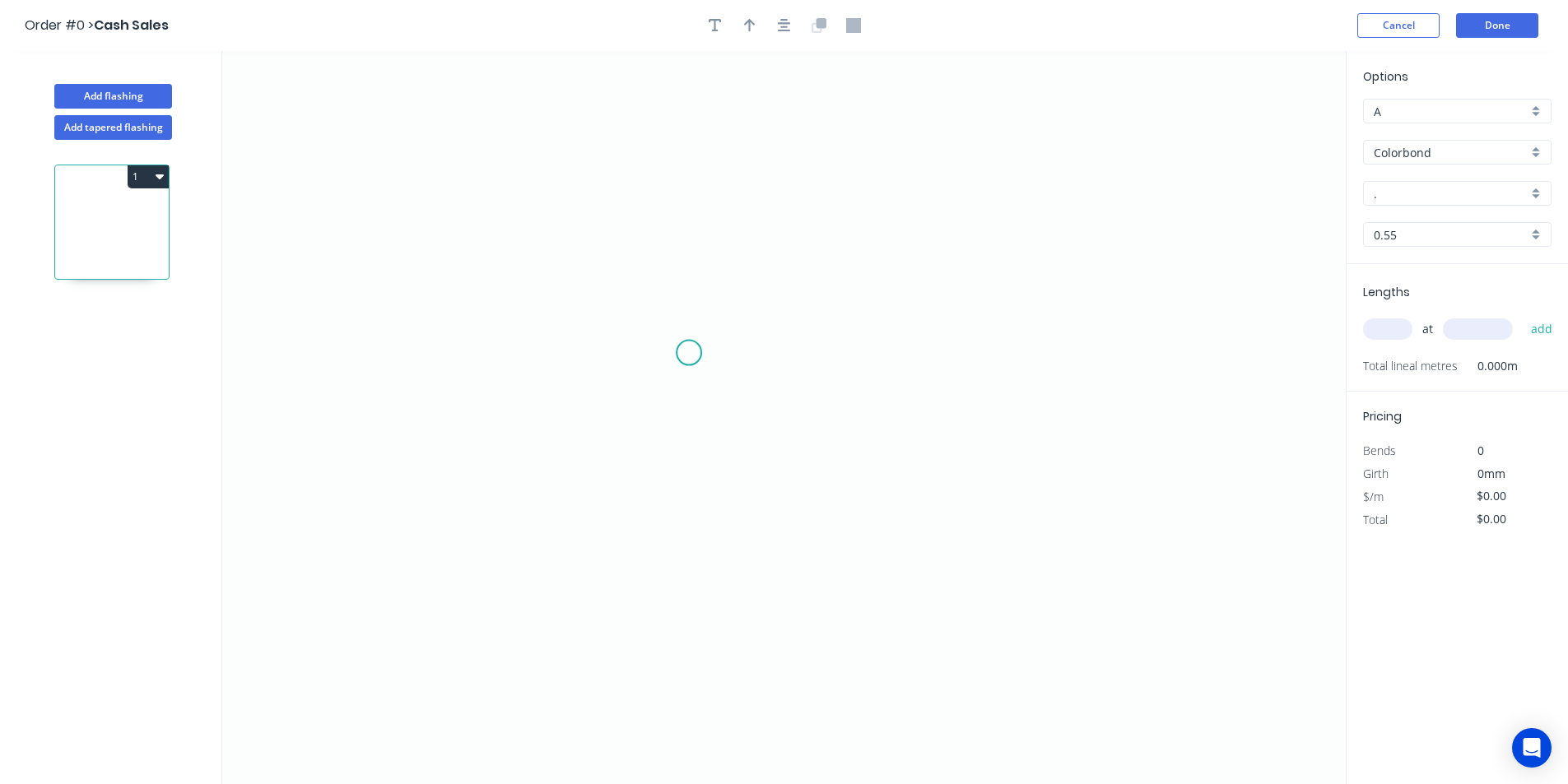
click at [542, 340] on icon "0" at bounding box center [784, 417] width 1123 height 733
click at [569, 357] on div "Delete point" at bounding box center [625, 364] width 166 height 33
click at [481, 312] on icon "0" at bounding box center [784, 417] width 1123 height 733
click at [1010, 335] on icon "0" at bounding box center [784, 417] width 1123 height 733
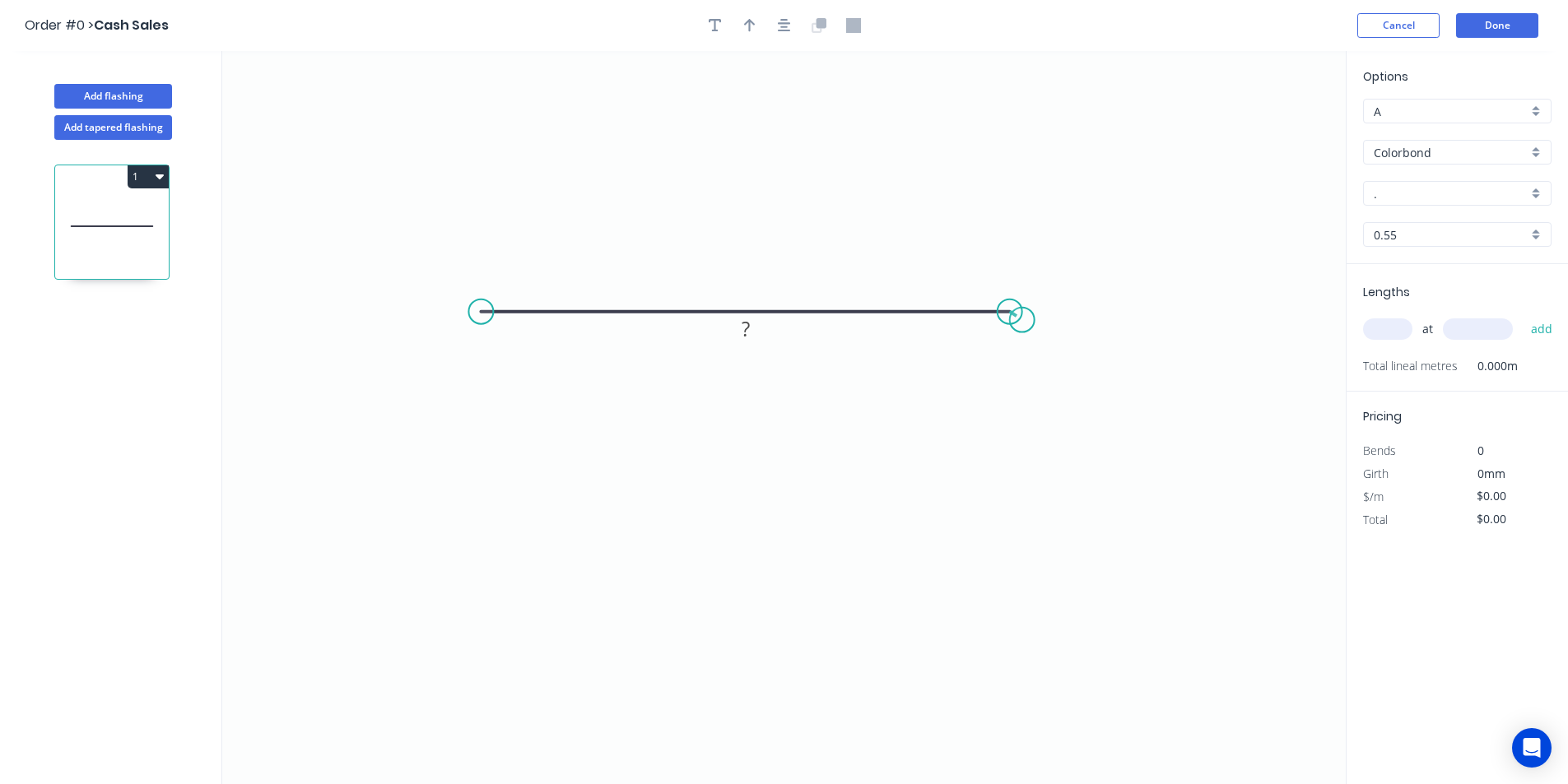
click at [1016, 317] on circle at bounding box center [1010, 311] width 25 height 25
click at [713, 332] on icon "0 ?" at bounding box center [784, 417] width 1123 height 733
click at [732, 335] on rect at bounding box center [746, 329] width 33 height 23
click at [1533, 148] on div "Colorbond" at bounding box center [1458, 152] width 189 height 25
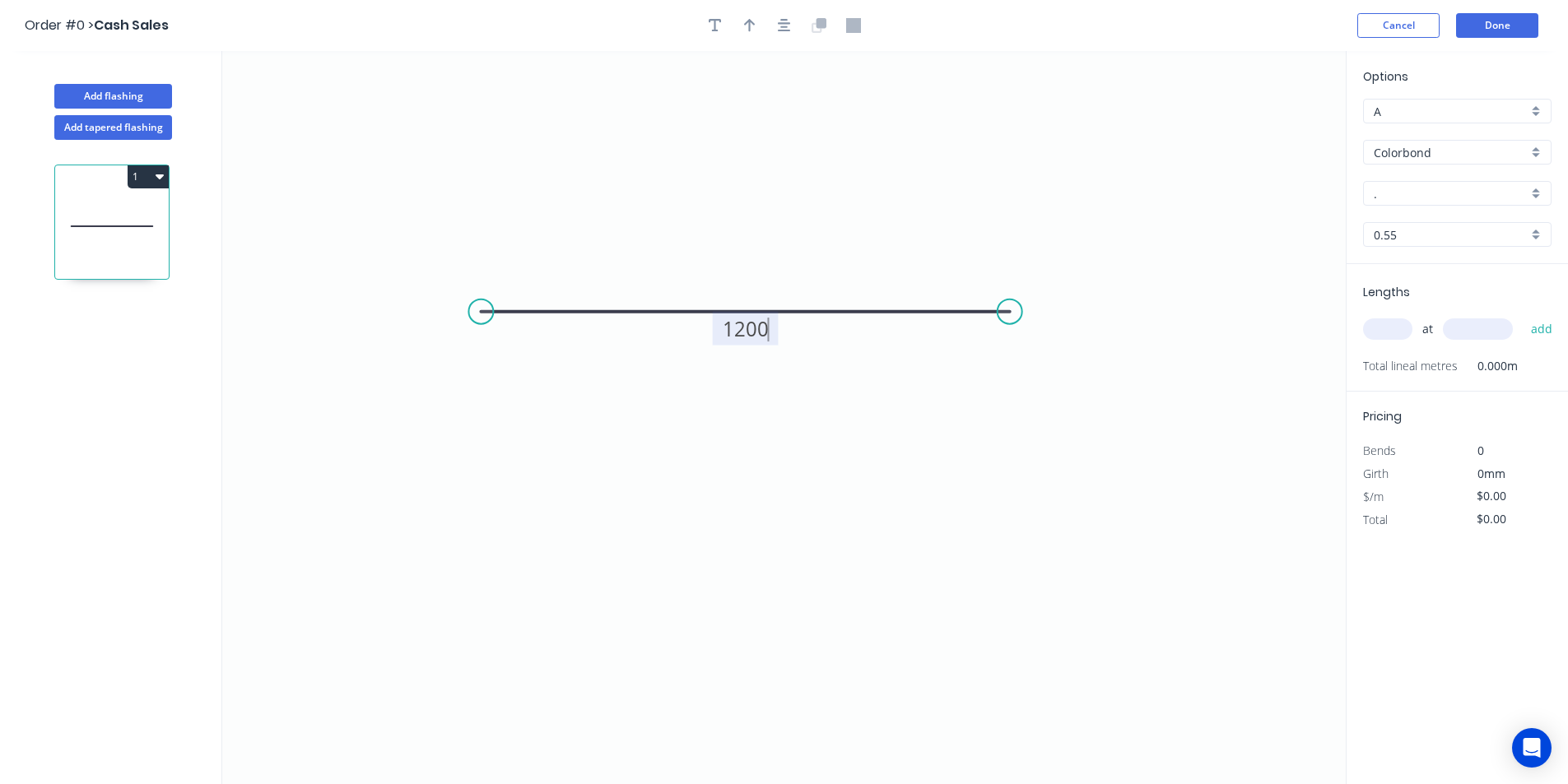
type input "$43.83"
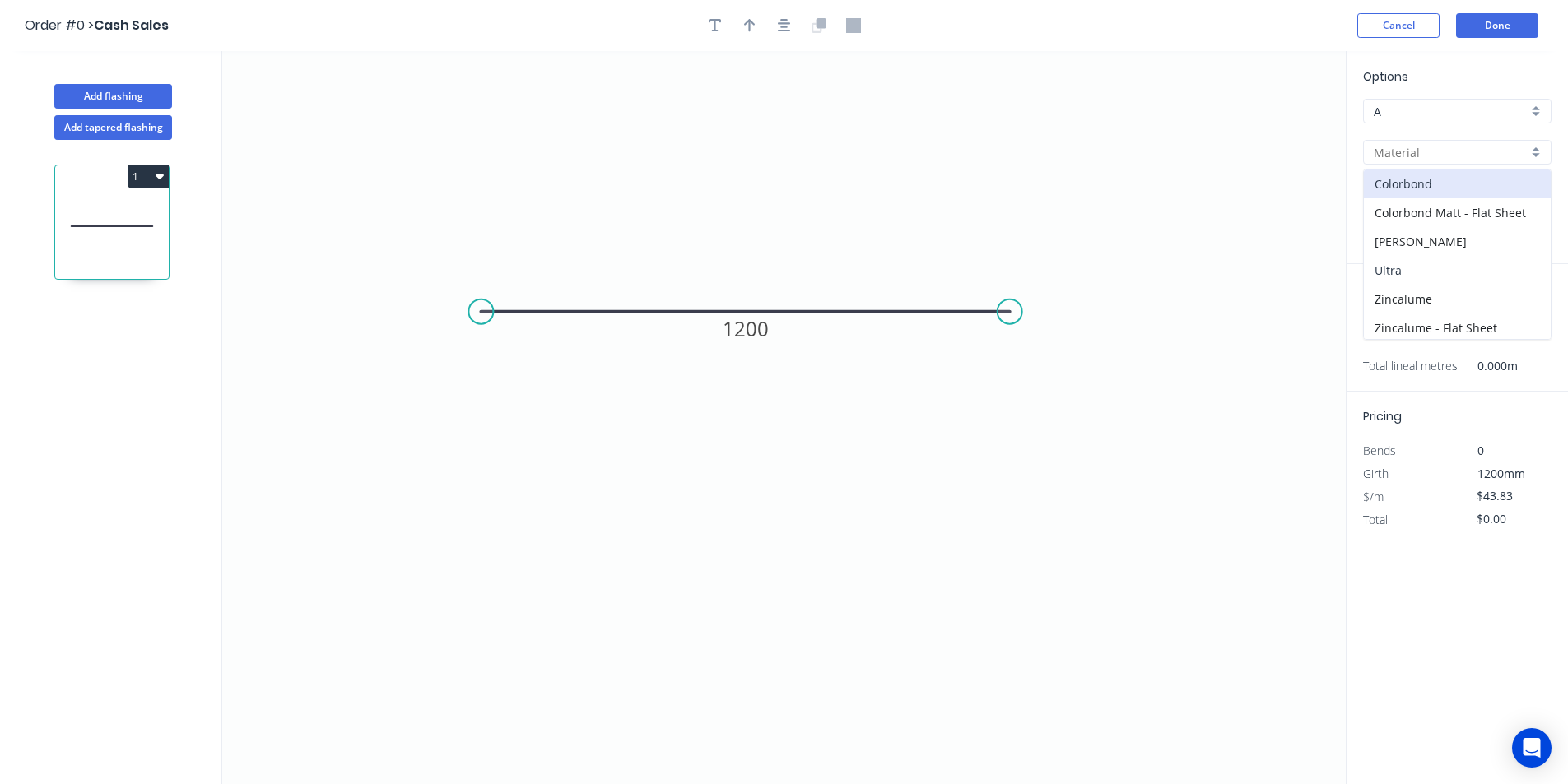
click at [1430, 268] on div "Ultra" at bounding box center [1458, 270] width 187 height 29
type input "Ultra"
type input "Dune"
type input "$62.57"
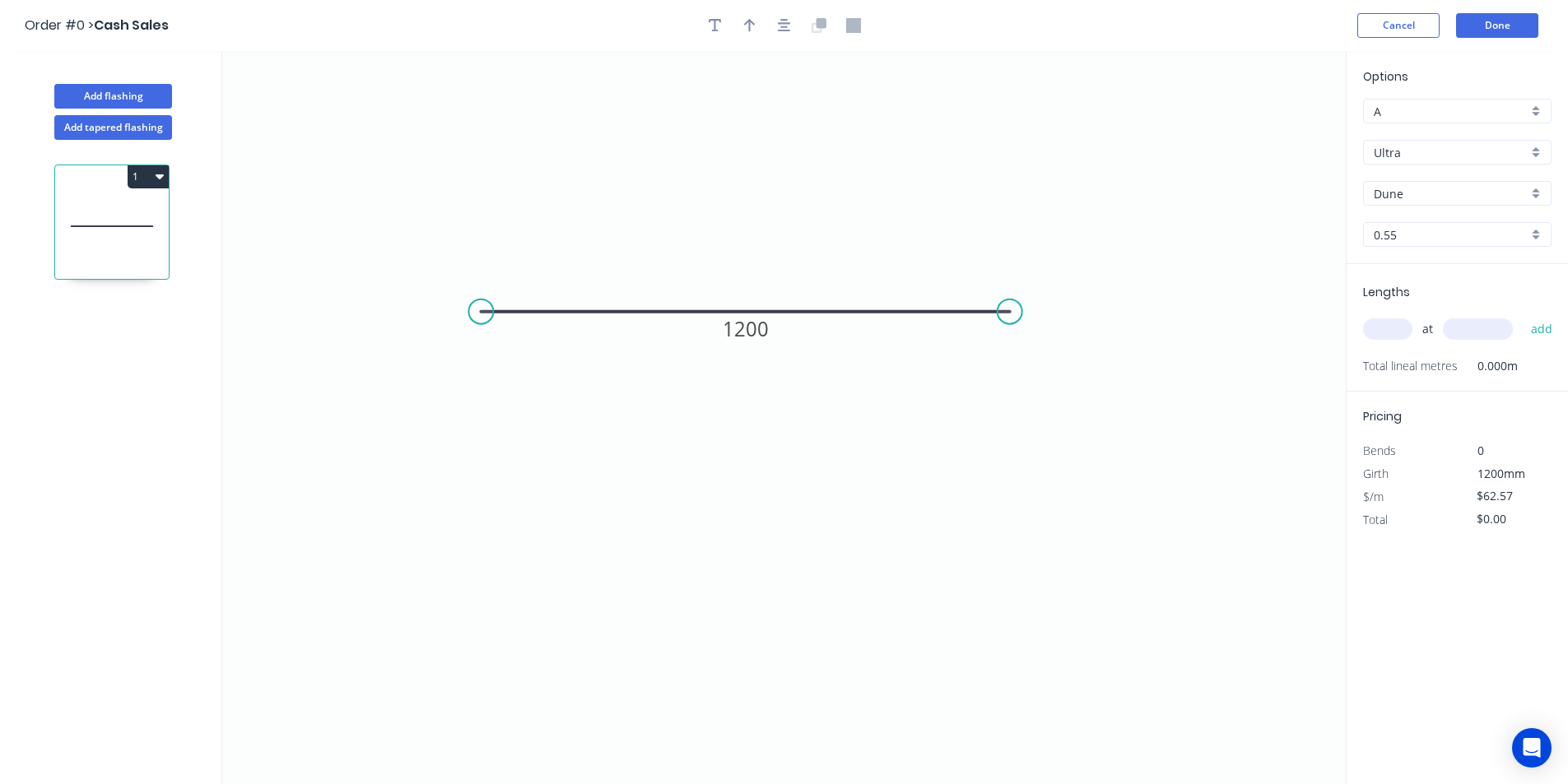
click at [1398, 313] on div "at add" at bounding box center [1460, 329] width 192 height 45
click at [1400, 333] on input "text" at bounding box center [1389, 329] width 50 height 21
type input "1"
type input "2400"
click at [1523, 315] on button "add" at bounding box center [1542, 329] width 39 height 28
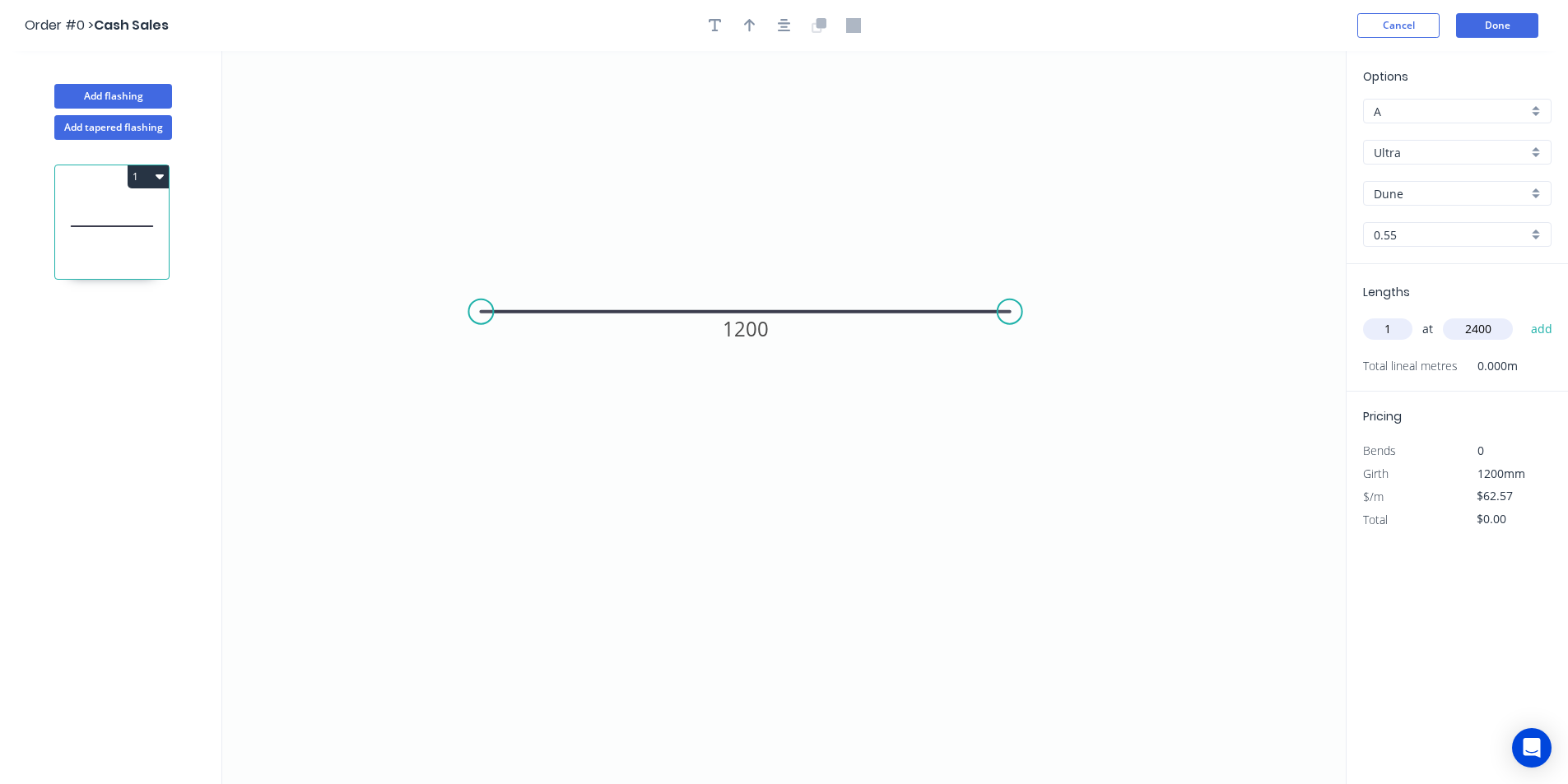
type input "$150.17"
click at [1479, 18] on button "Done" at bounding box center [1498, 25] width 82 height 25
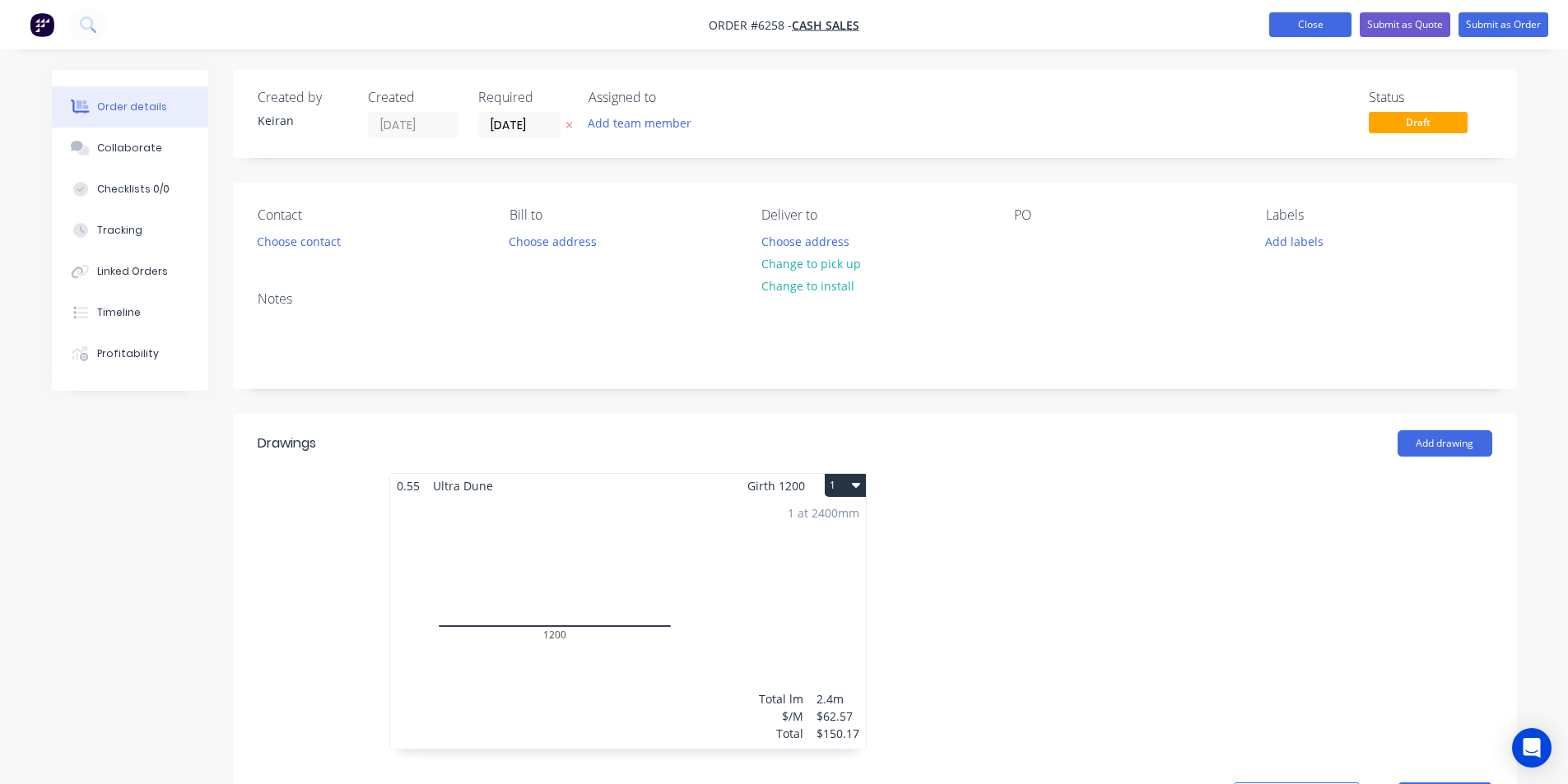
click at [1324, 27] on button "Close" at bounding box center [1311, 24] width 82 height 25
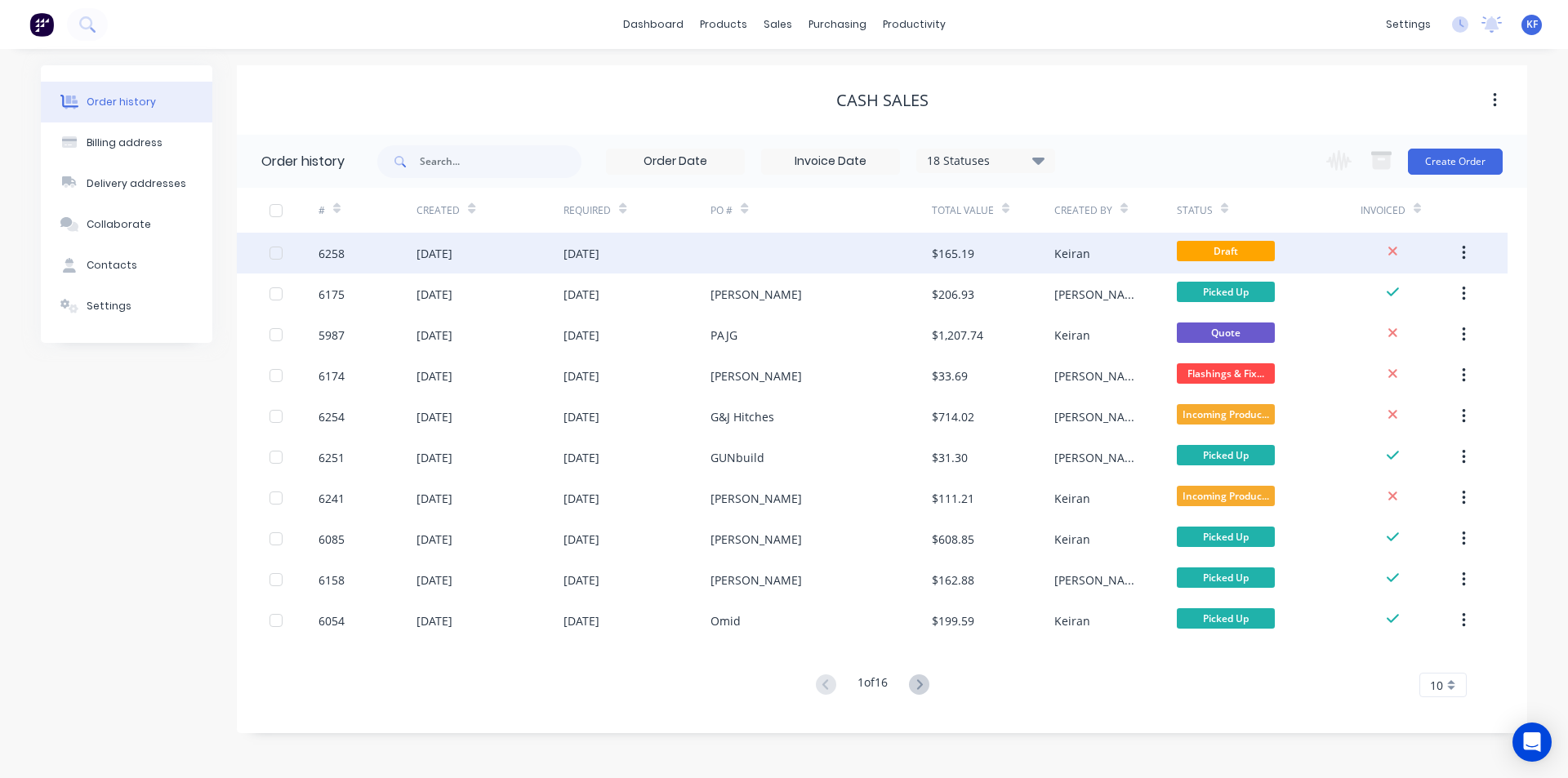
click at [1469, 255] on button "button" at bounding box center [1463, 253] width 38 height 30
click at [1398, 305] on div "Archive" at bounding box center [1405, 296] width 126 height 24
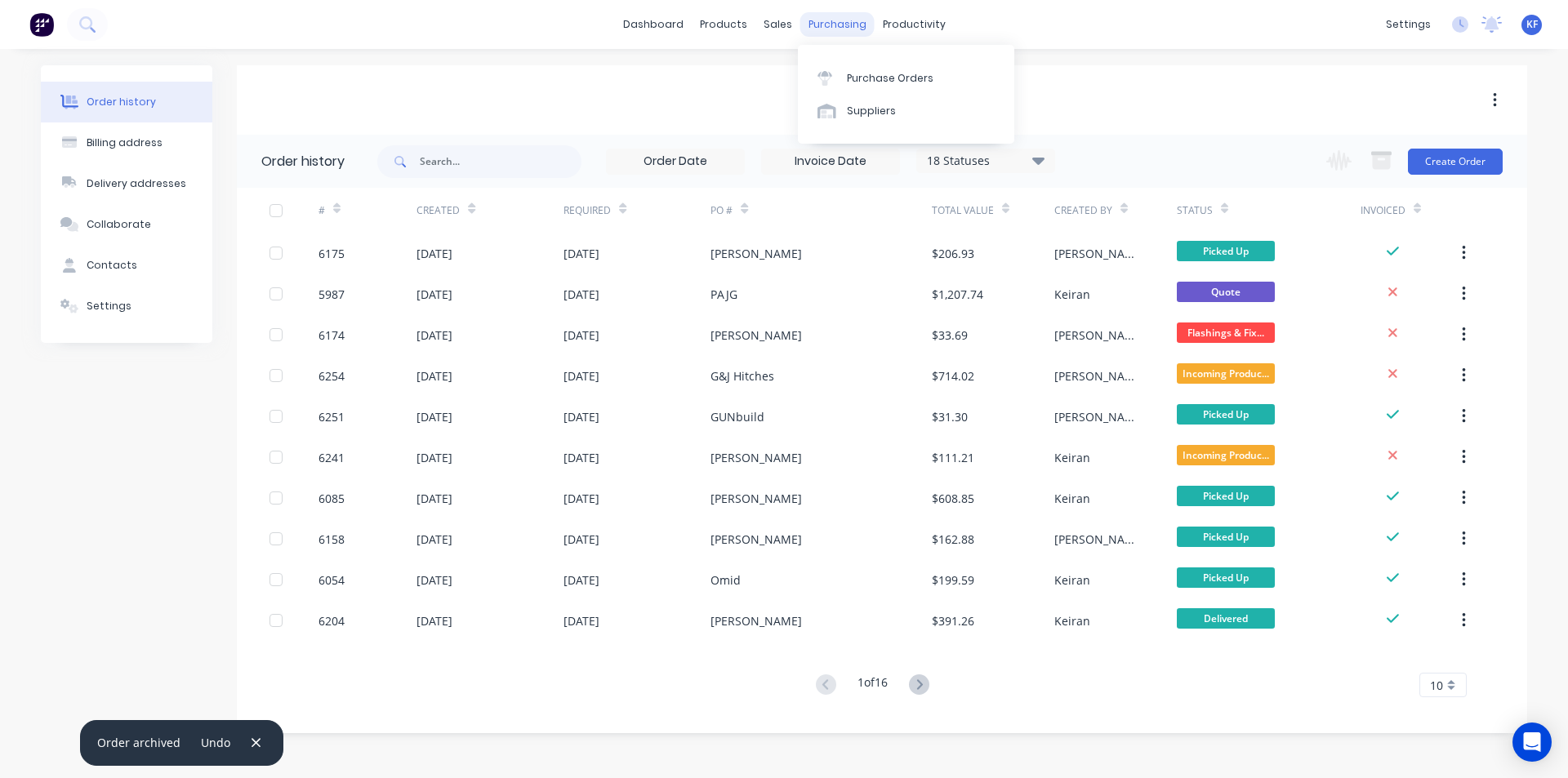
drag, startPoint x: 825, startPoint y: 12, endPoint x: 831, endPoint y: 25, distance: 14.3
click at [825, 12] on div "purchasing" at bounding box center [837, 24] width 74 height 25
click at [850, 66] on link "Purchase Orders" at bounding box center [906, 77] width 216 height 32
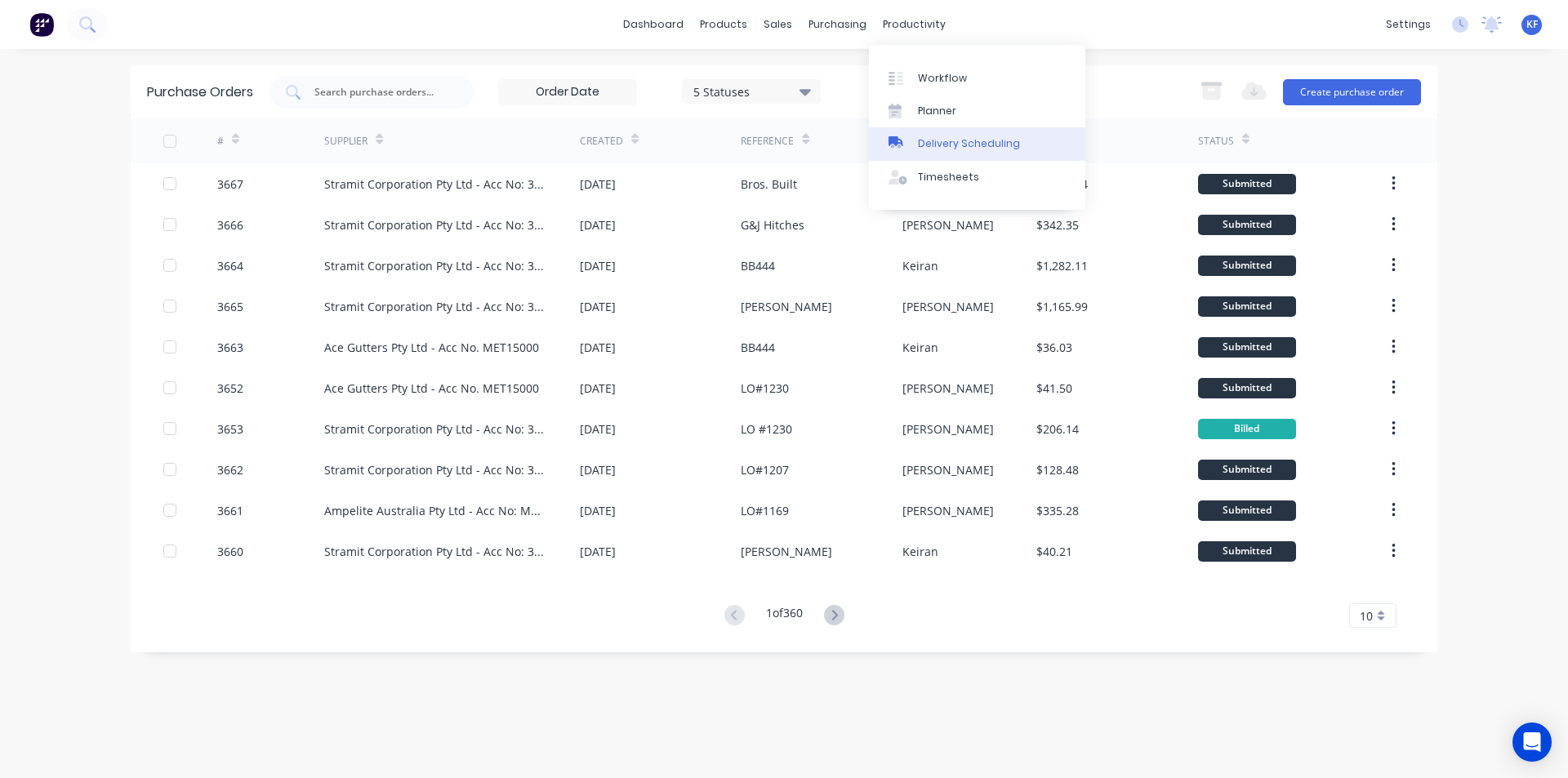
click at [940, 141] on div "Delivery Scheduling" at bounding box center [969, 143] width 102 height 14
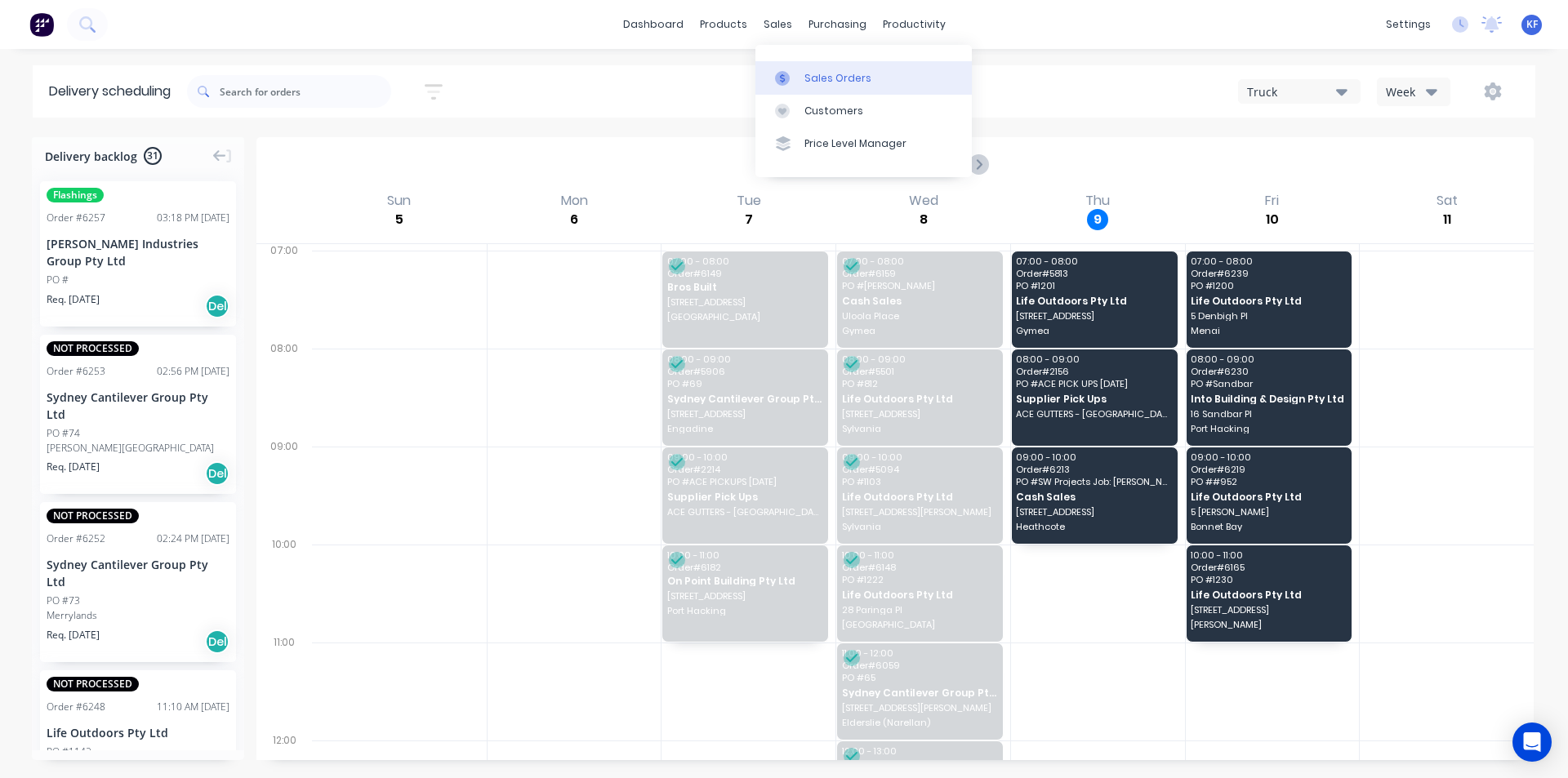
click at [819, 78] on div "Sales Orders" at bounding box center [838, 77] width 67 height 14
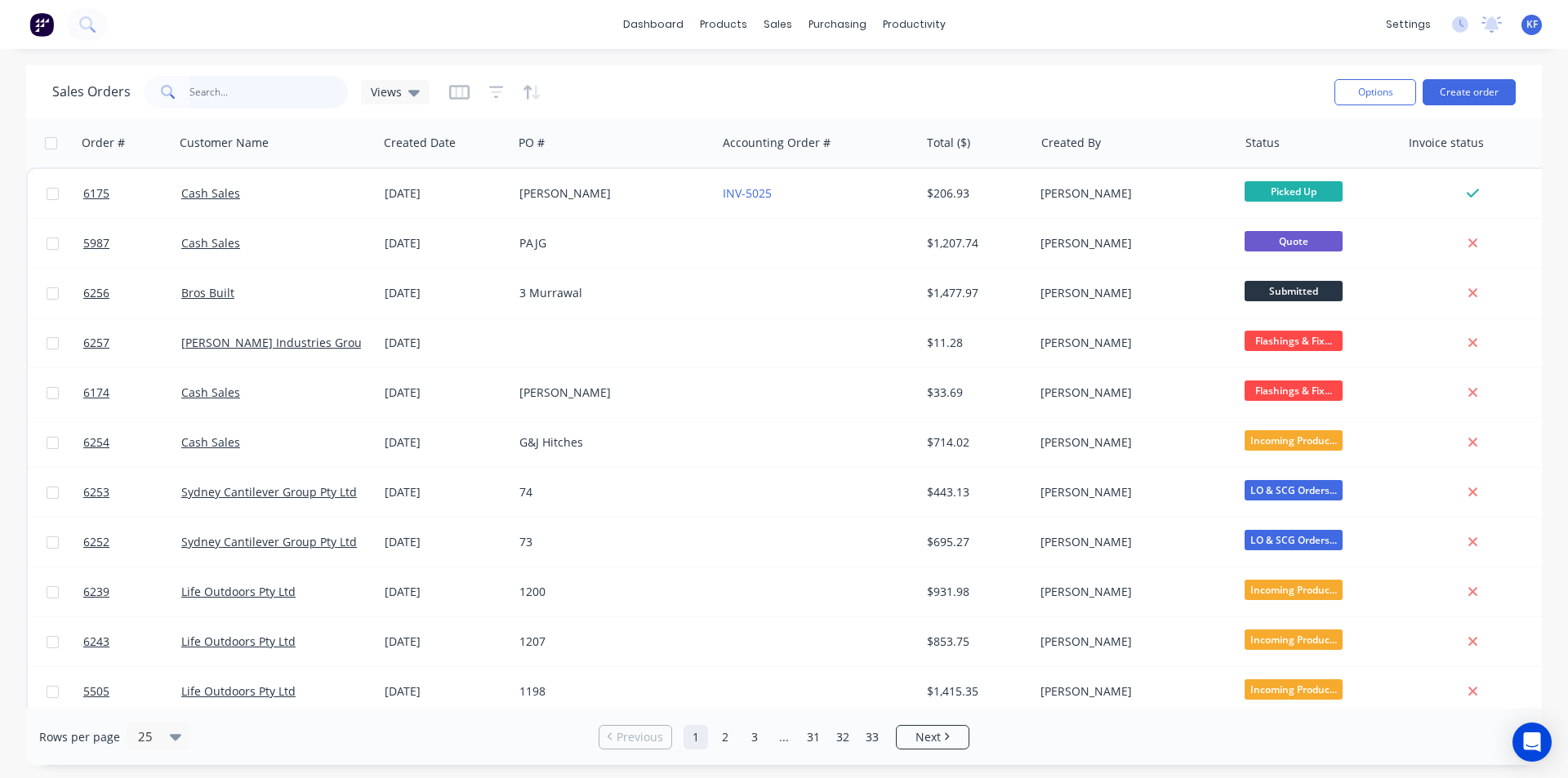
click at [290, 101] on input "text" at bounding box center [269, 92] width 159 height 32
click at [877, 69] on link "Purchase Orders" at bounding box center [906, 77] width 216 height 32
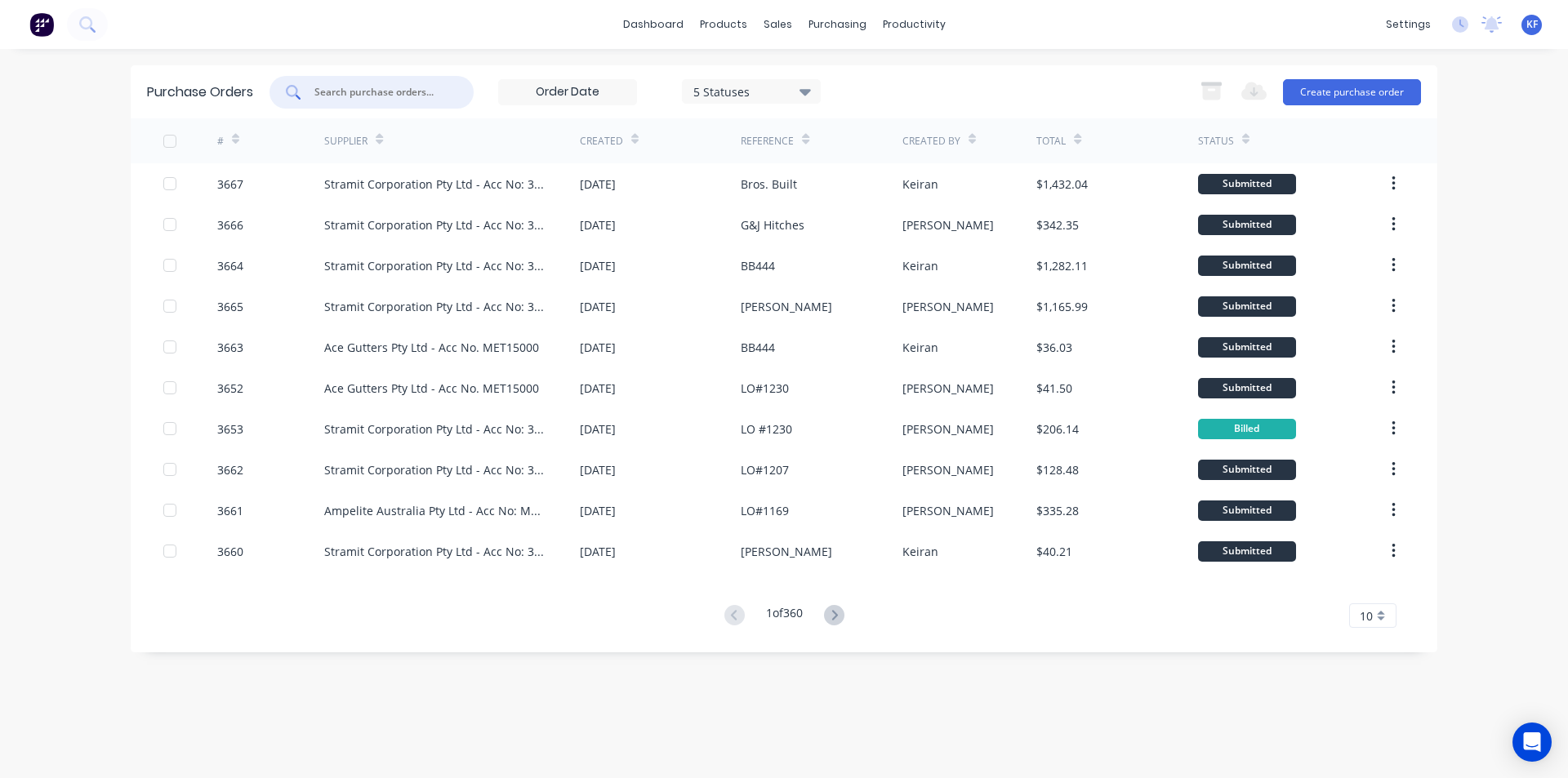
click at [426, 87] on input "text" at bounding box center [380, 92] width 135 height 16
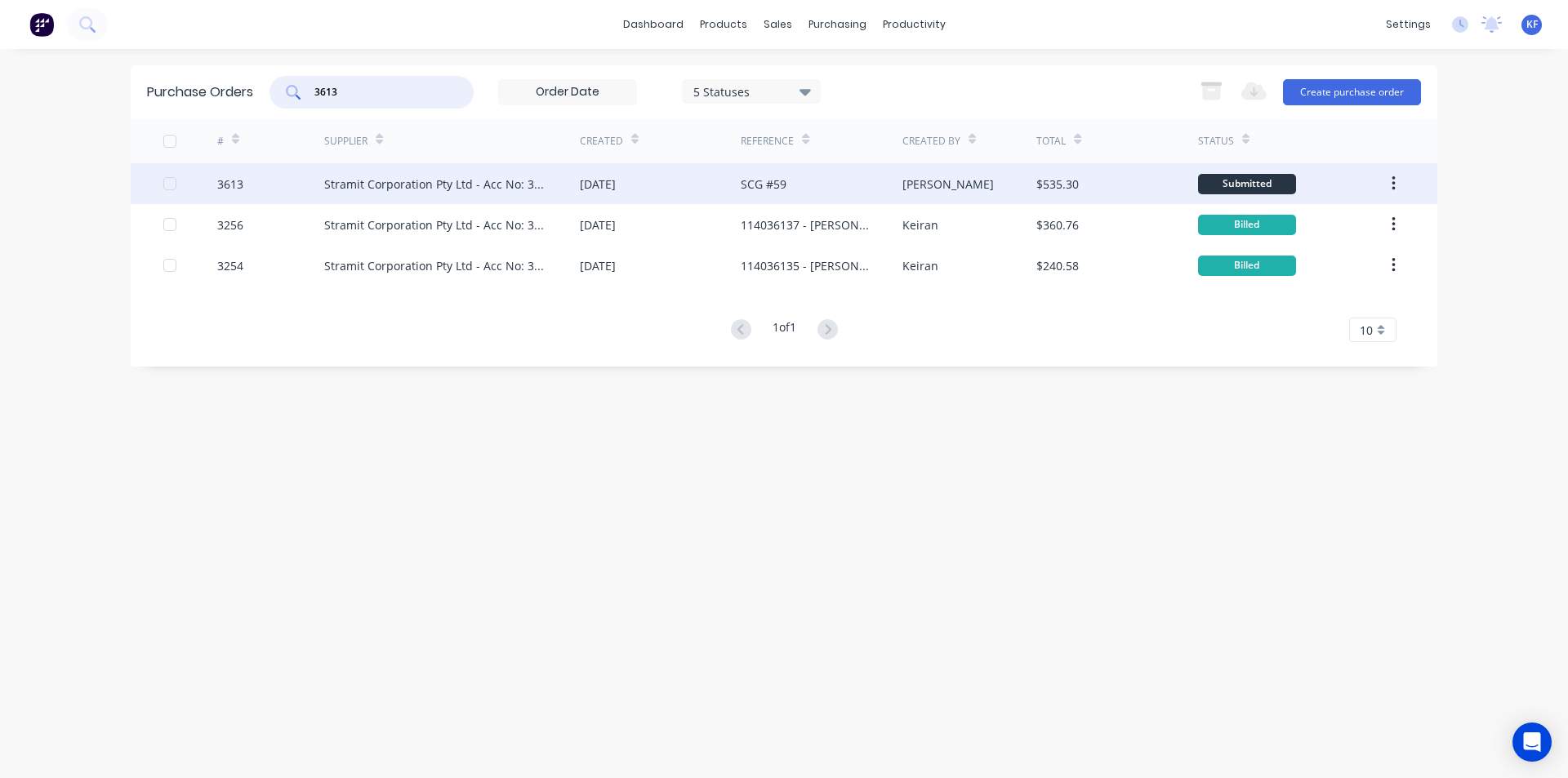
type input "3613"
click at [762, 195] on div "SCG #59" at bounding box center [821, 184] width 161 height 41
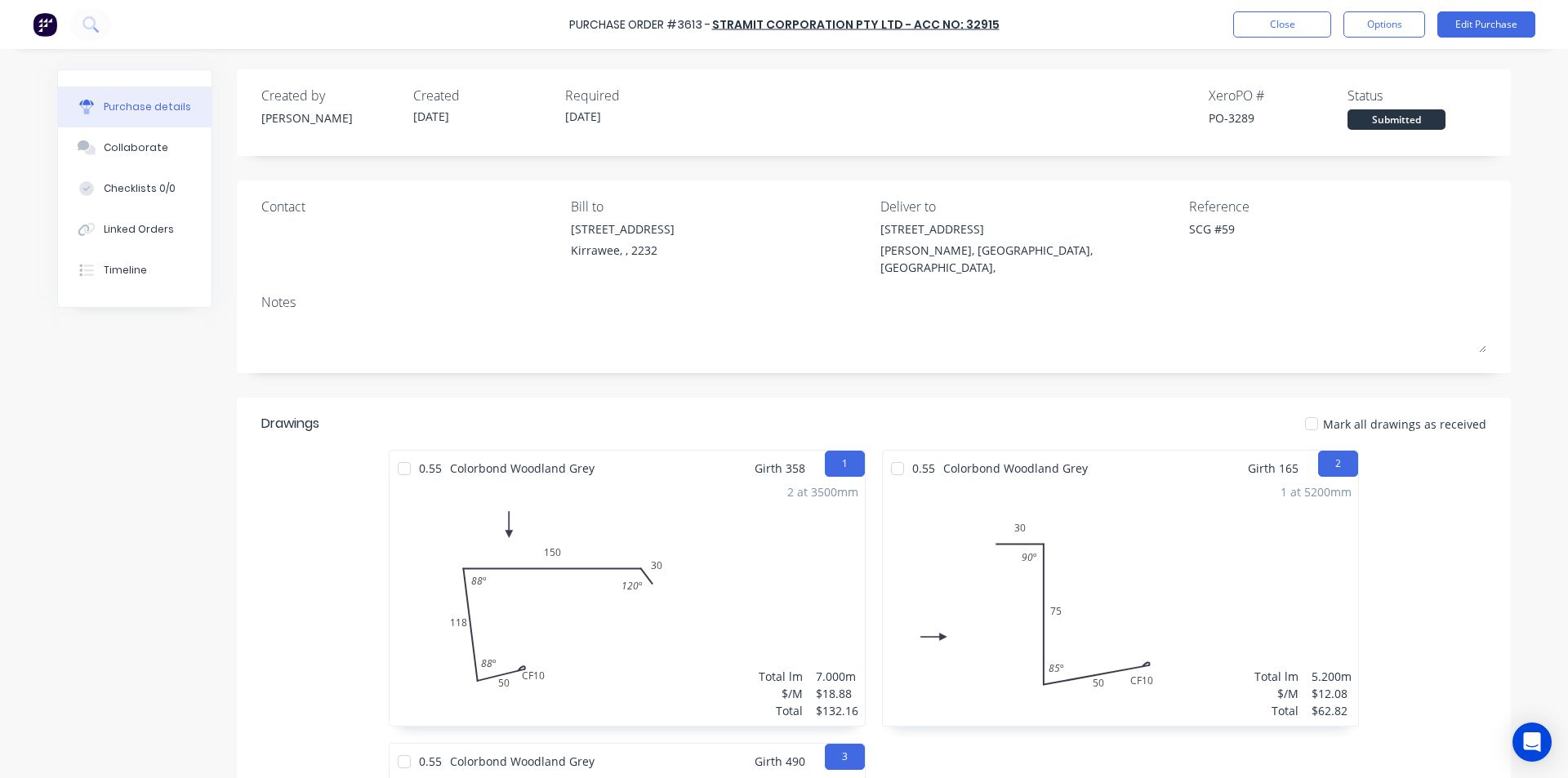
type textarea "x"
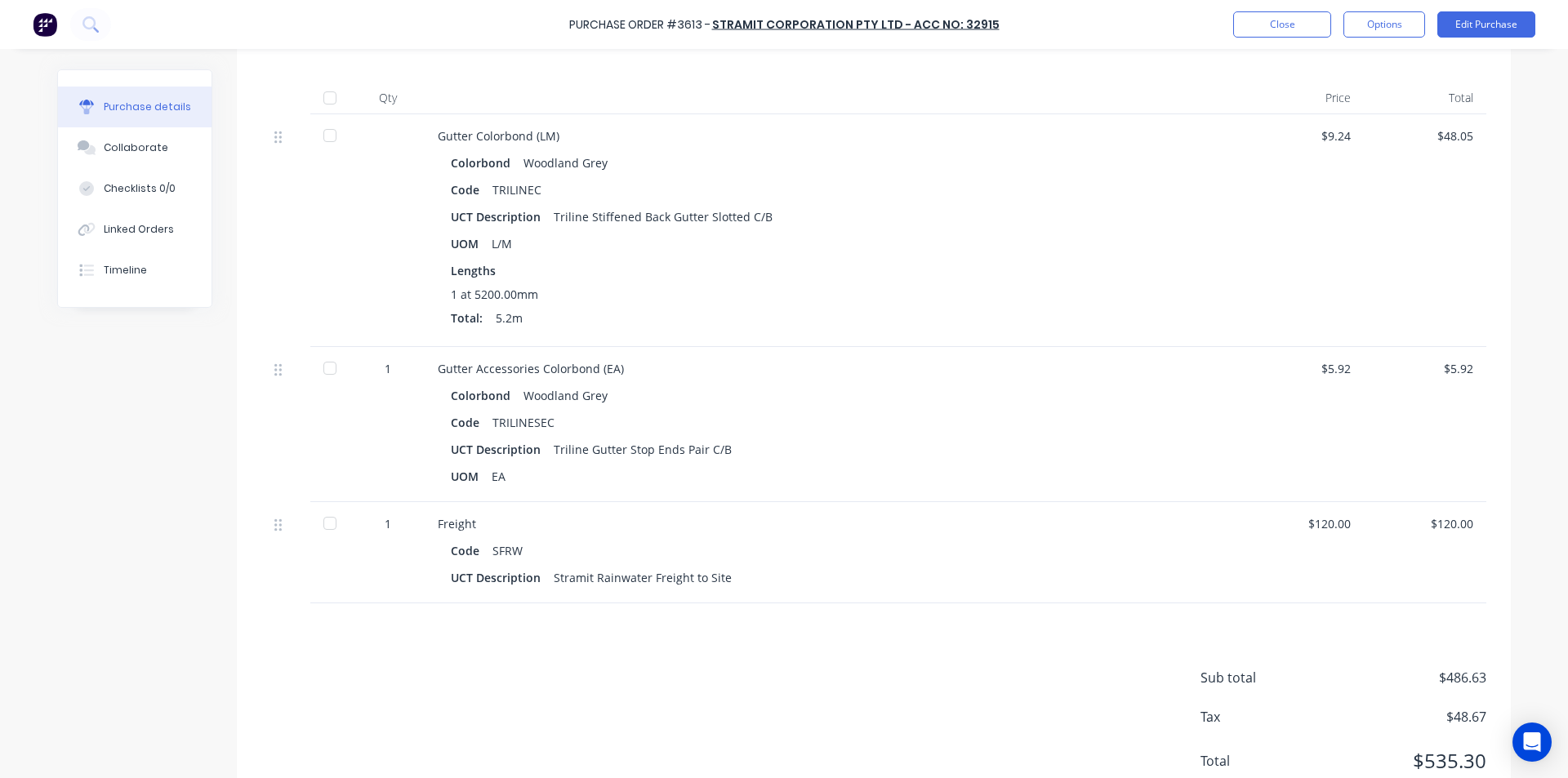
scroll to position [1021, 0]
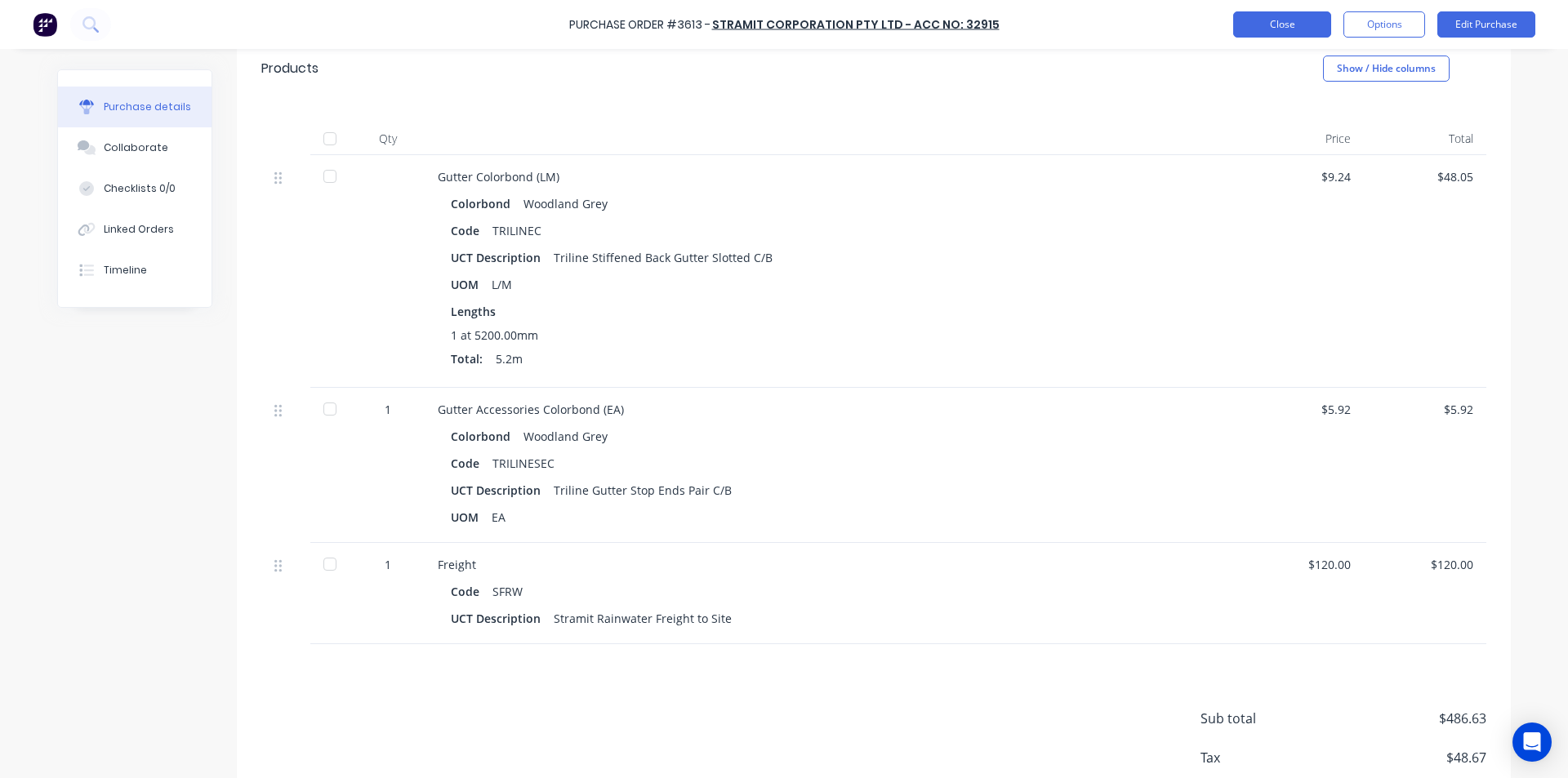
click at [1303, 26] on button "Close" at bounding box center [1282, 24] width 98 height 26
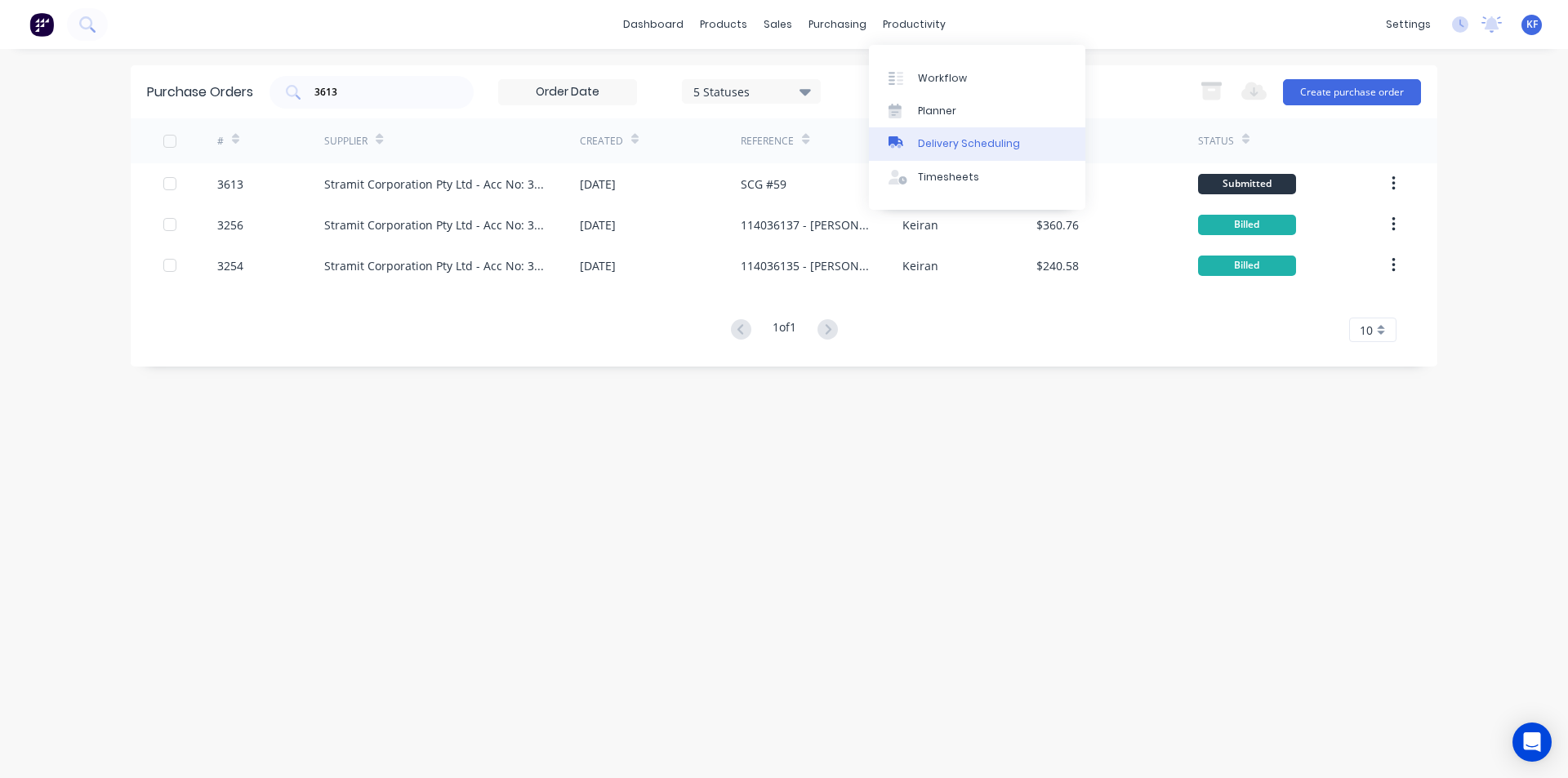
click at [967, 148] on div "Delivery Scheduling" at bounding box center [969, 143] width 102 height 14
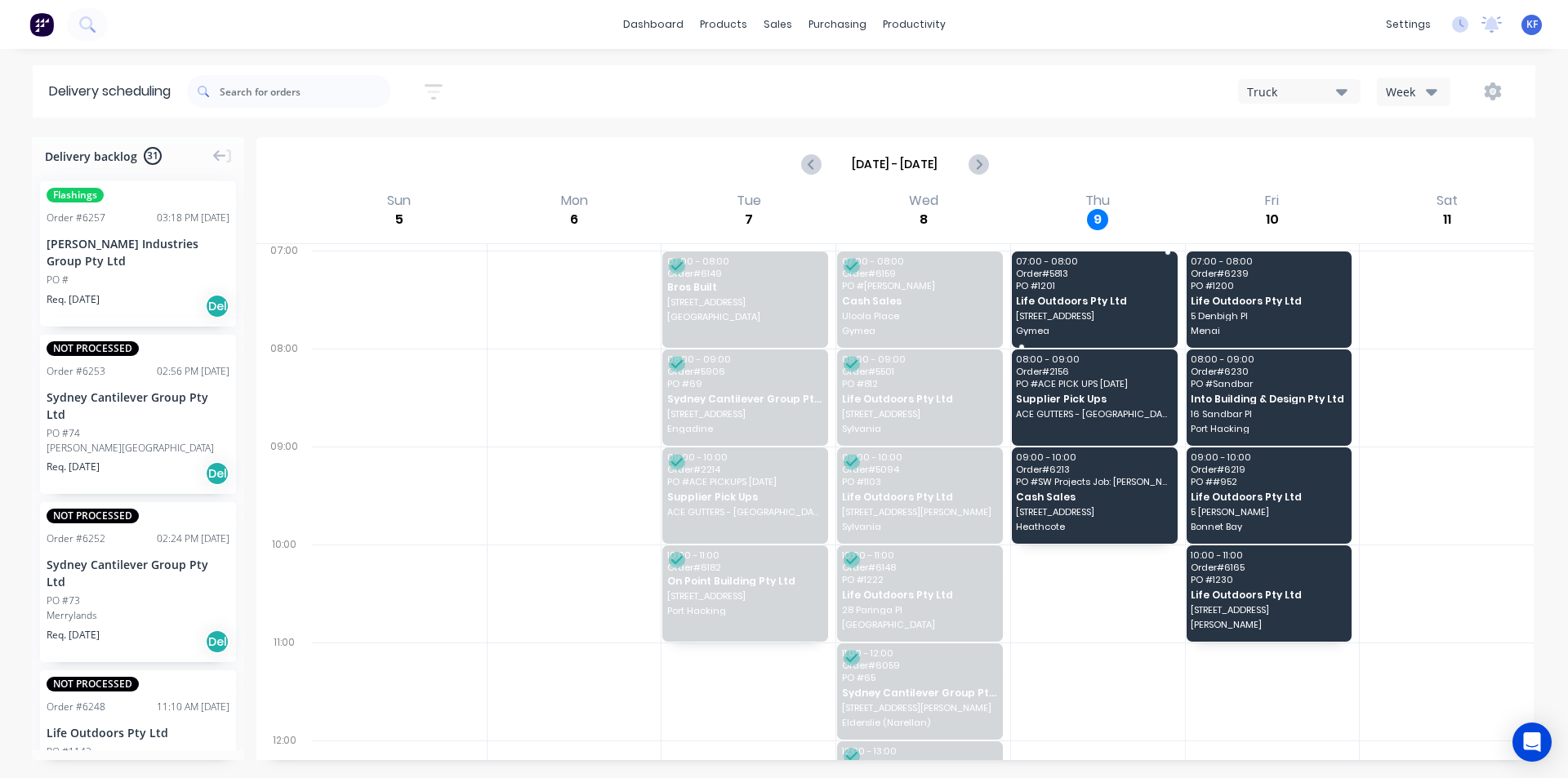
click at [1136, 285] on span "PO # 1201" at bounding box center [1093, 286] width 155 height 10
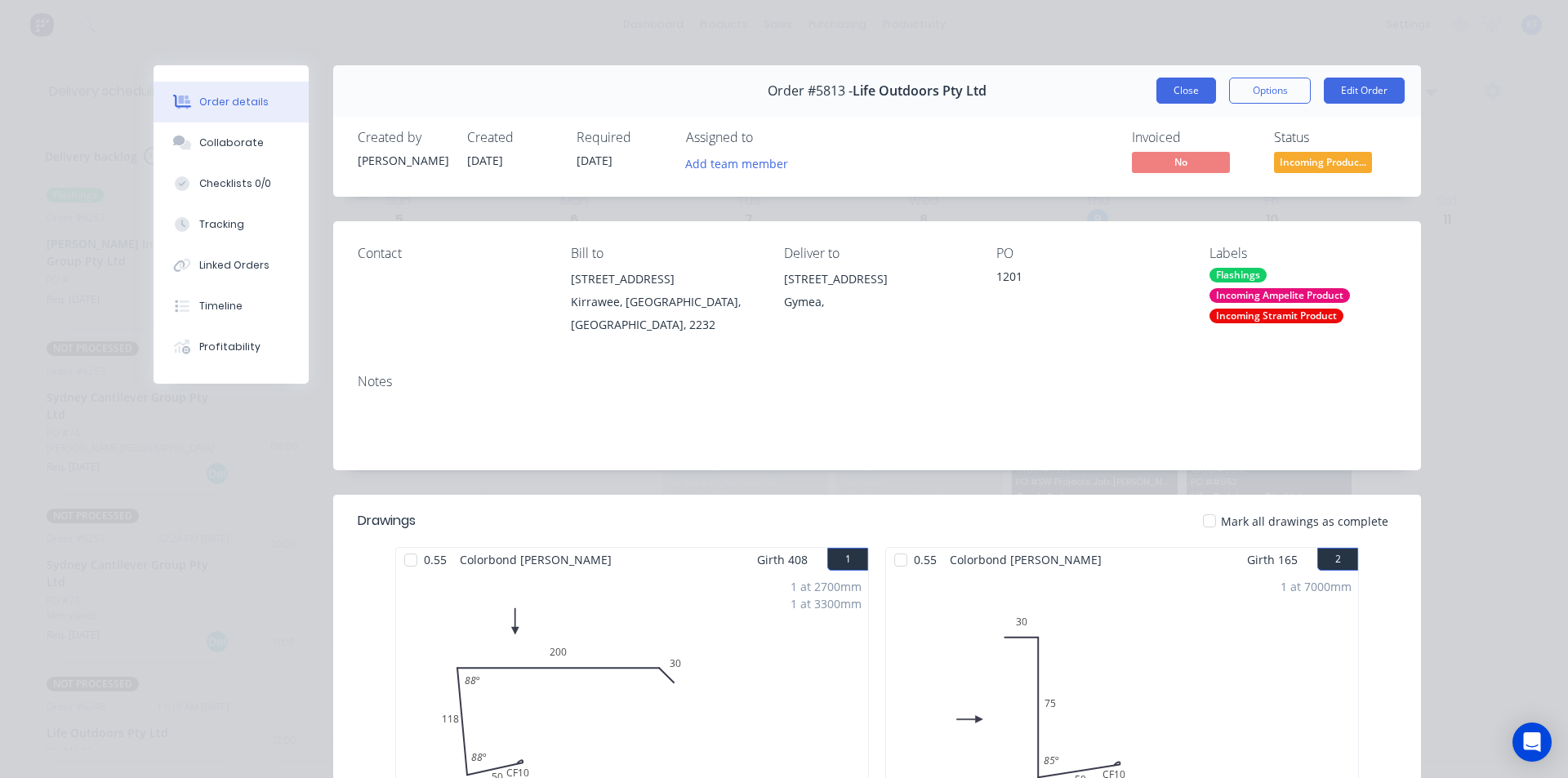
click at [1193, 94] on button "Close" at bounding box center [1186, 90] width 60 height 26
